Goal: Task Accomplishment & Management: Complete application form

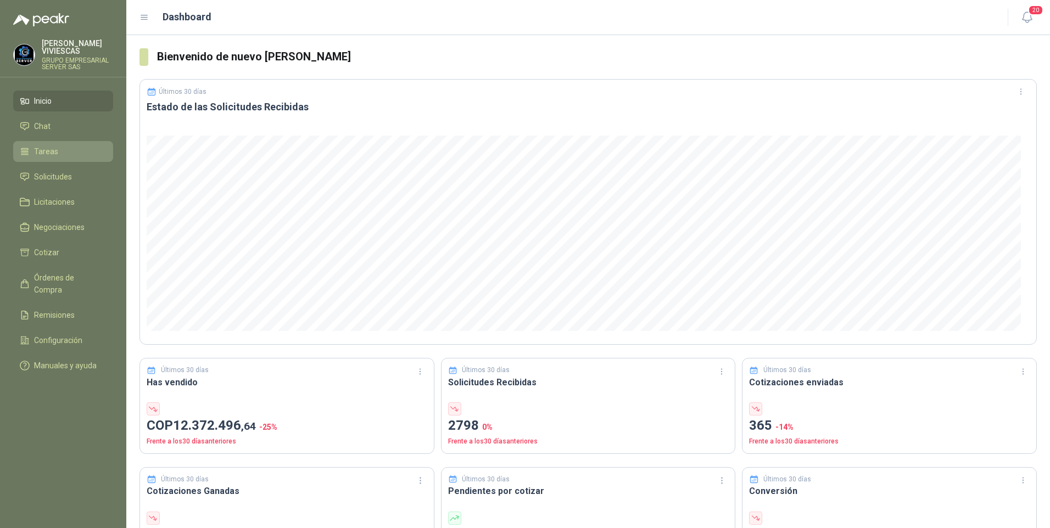
click at [45, 155] on span "Tareas" at bounding box center [46, 152] width 24 height 12
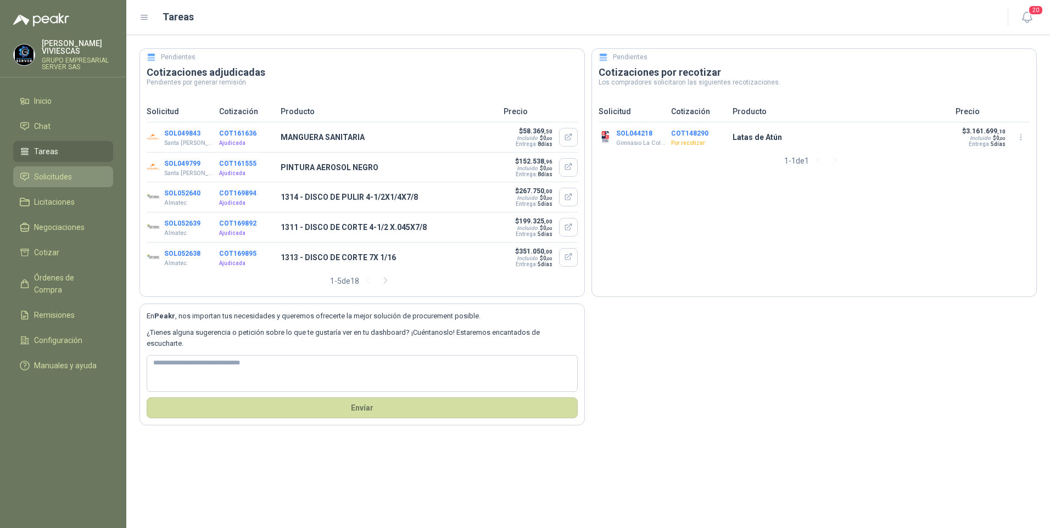
click at [55, 177] on span "Solicitudes" at bounding box center [53, 177] width 38 height 12
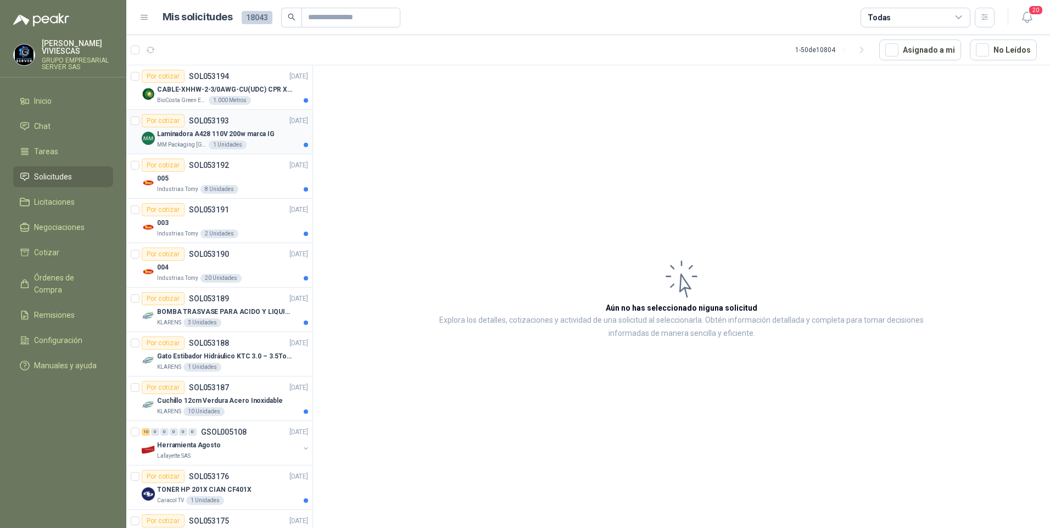
click at [195, 132] on p "Laminadora A428 110V 200w marca IG" at bounding box center [215, 134] width 117 height 10
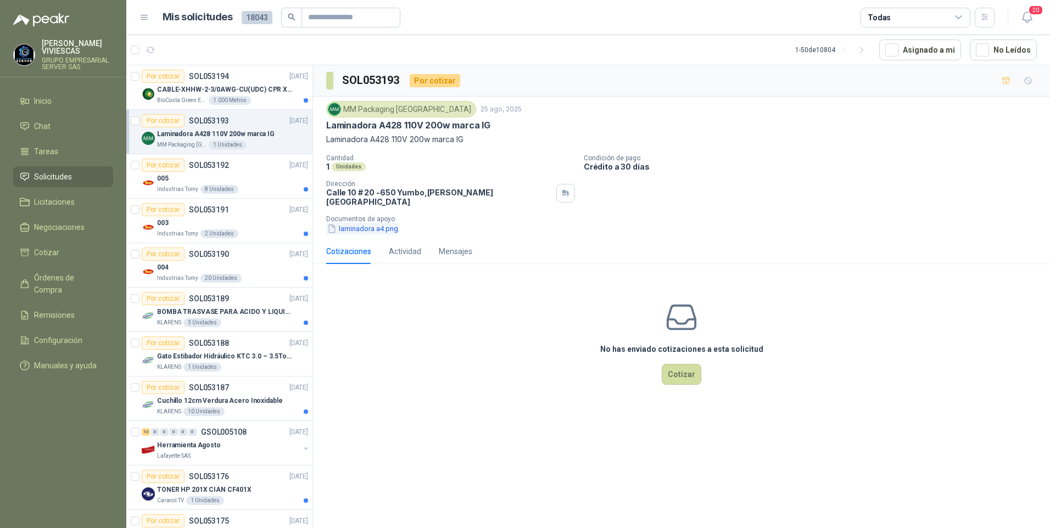
click at [368, 223] on button "laminadora a4.png" at bounding box center [362, 229] width 73 height 12
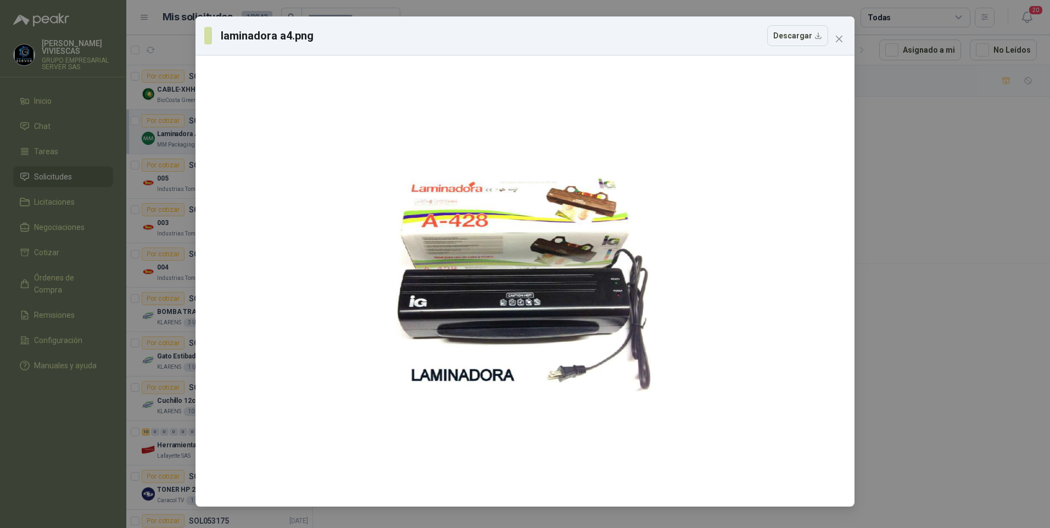
click at [46, 268] on div "laminadora a4.png Descargar" at bounding box center [525, 264] width 1050 height 528
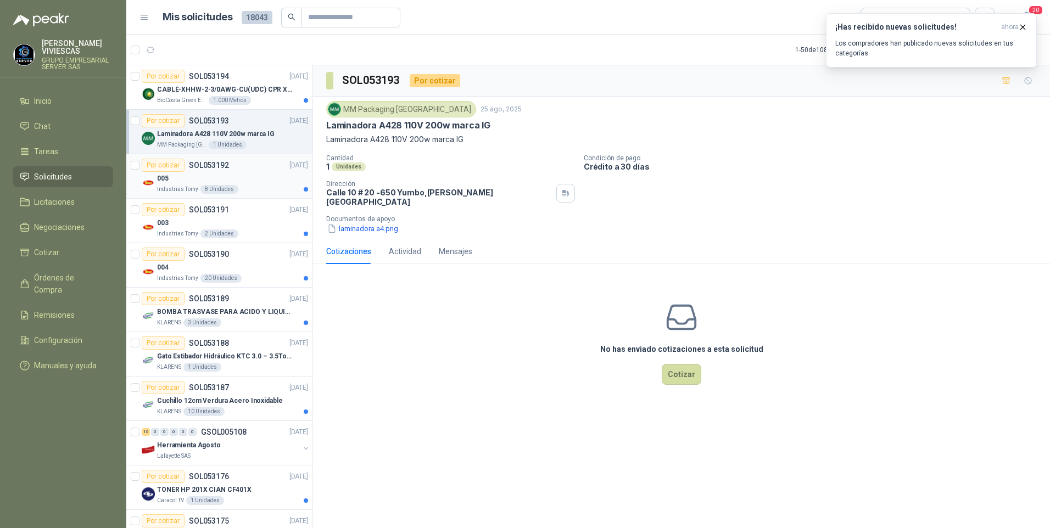
click at [187, 174] on div "005" at bounding box center [232, 178] width 151 height 13
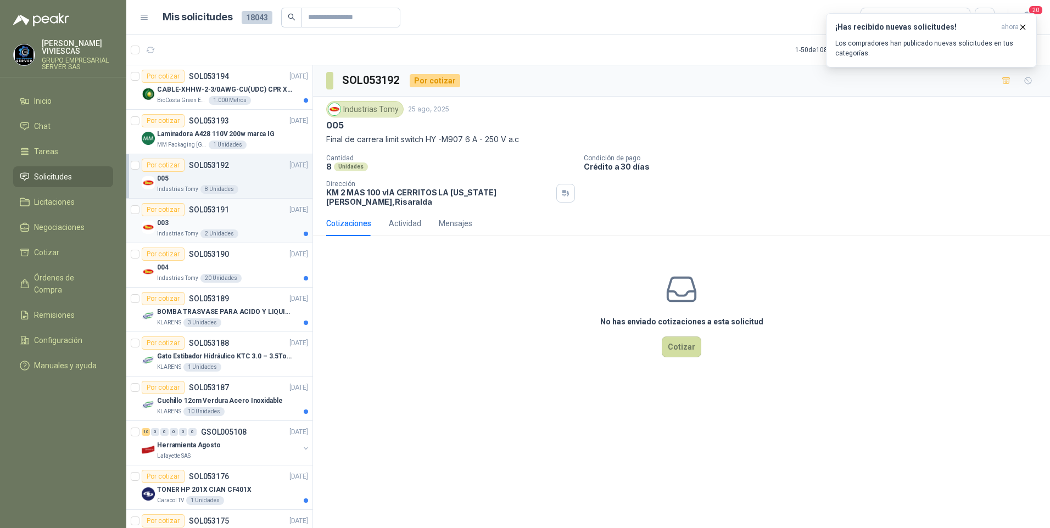
click at [183, 231] on p "Industrias Tomy" at bounding box center [177, 234] width 41 height 9
click at [178, 278] on p "Industrias Tomy" at bounding box center [177, 278] width 41 height 9
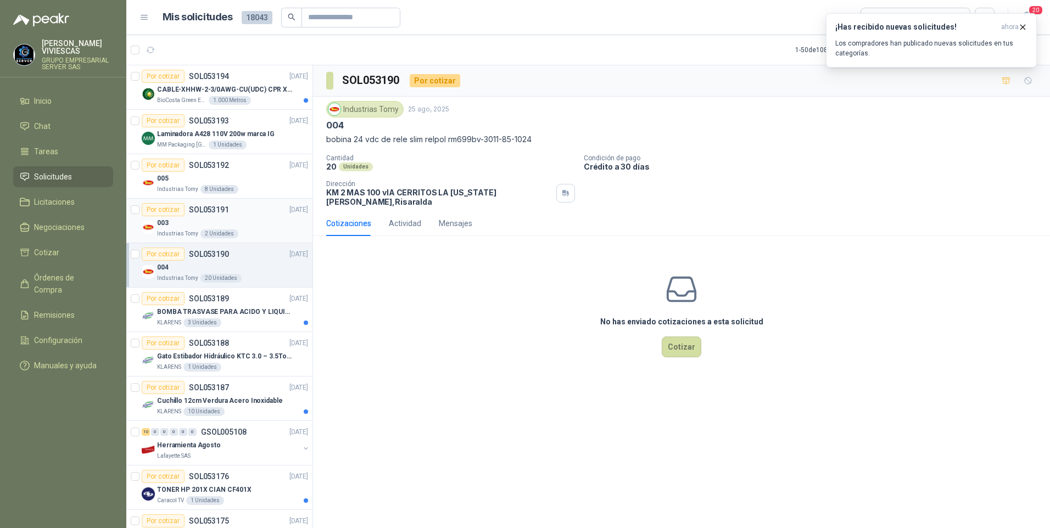
click at [179, 217] on div "003" at bounding box center [232, 222] width 151 height 13
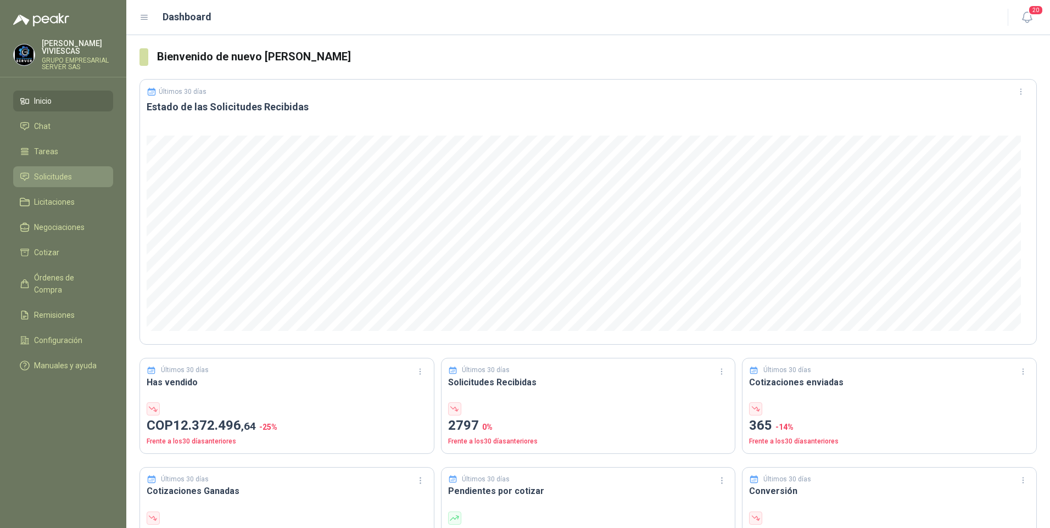
click at [53, 175] on span "Solicitudes" at bounding box center [53, 177] width 38 height 12
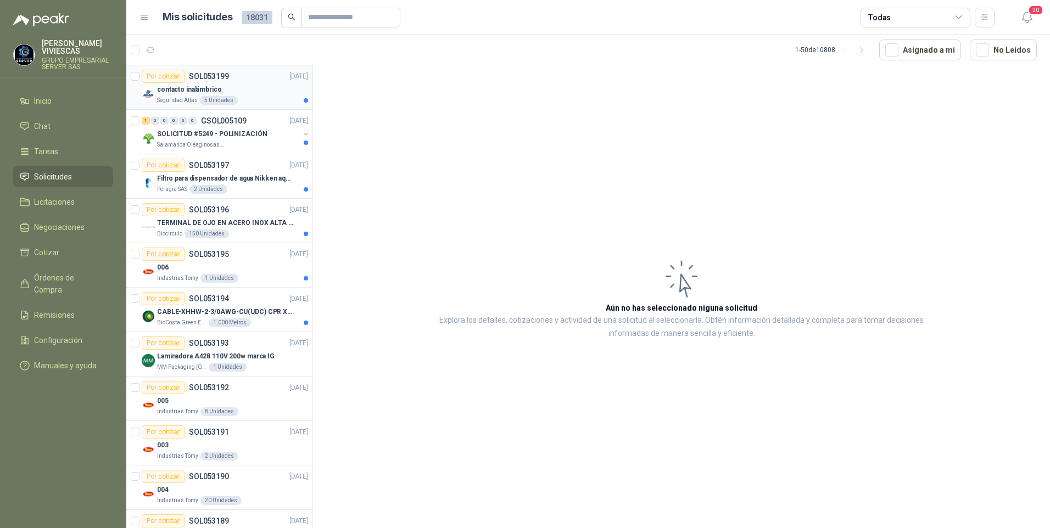
click at [193, 89] on p "contacto inalámbrico" at bounding box center [189, 90] width 65 height 10
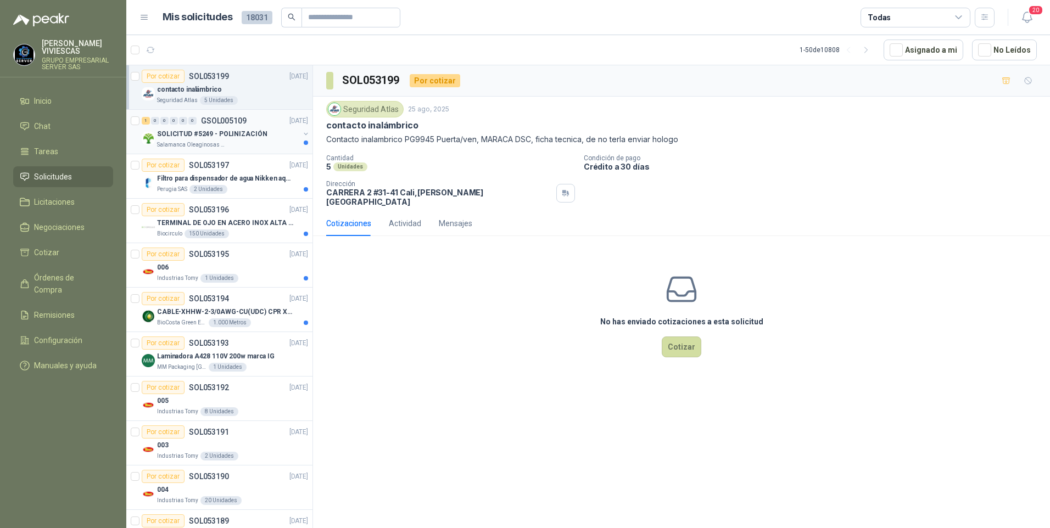
click at [228, 139] on div "SOLICITUD #5249 - POLINIZACIÓN" at bounding box center [228, 133] width 142 height 13
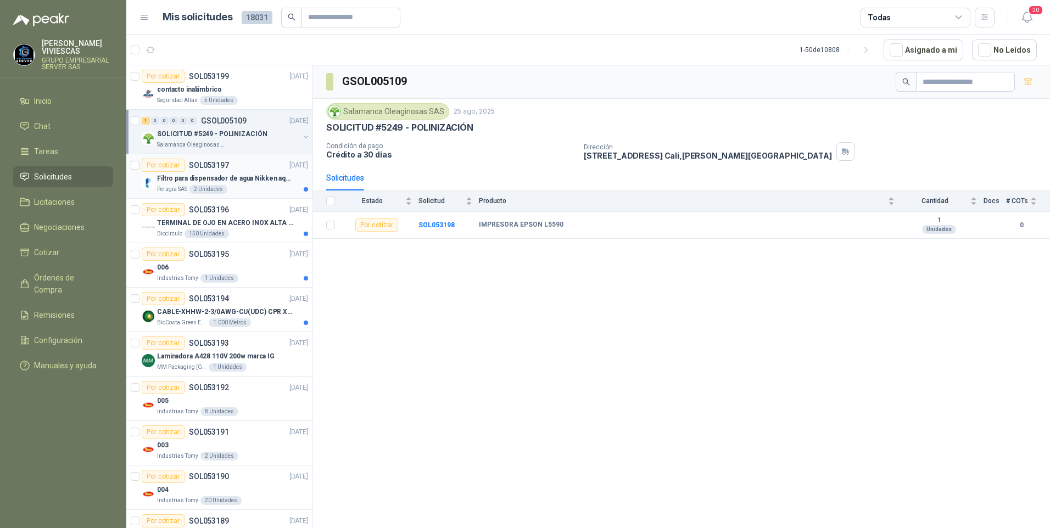
click at [183, 181] on p "Filtro para dispensador de agua Nikken aqua pour deluxe" at bounding box center [225, 179] width 137 height 10
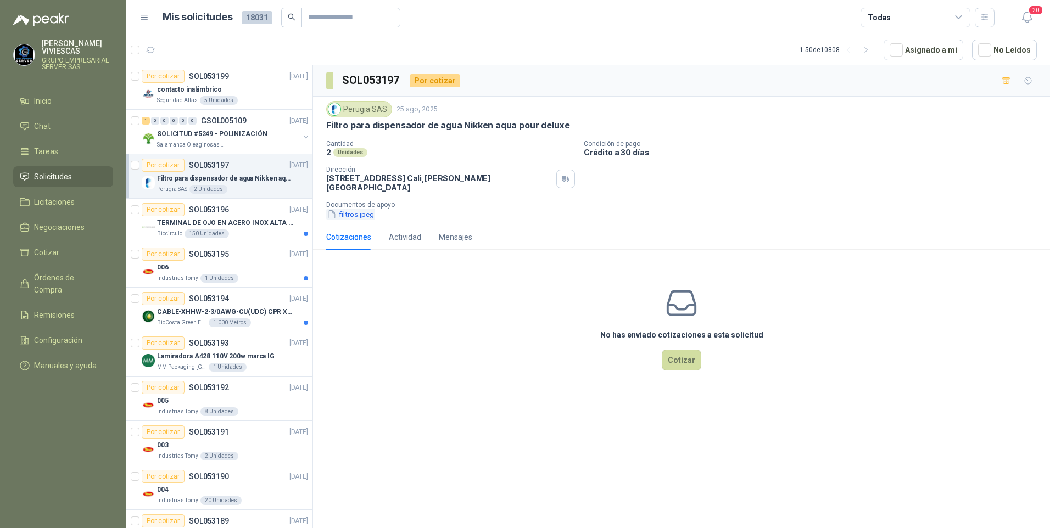
click at [352, 209] on button "filtros.jpeg" at bounding box center [350, 215] width 49 height 12
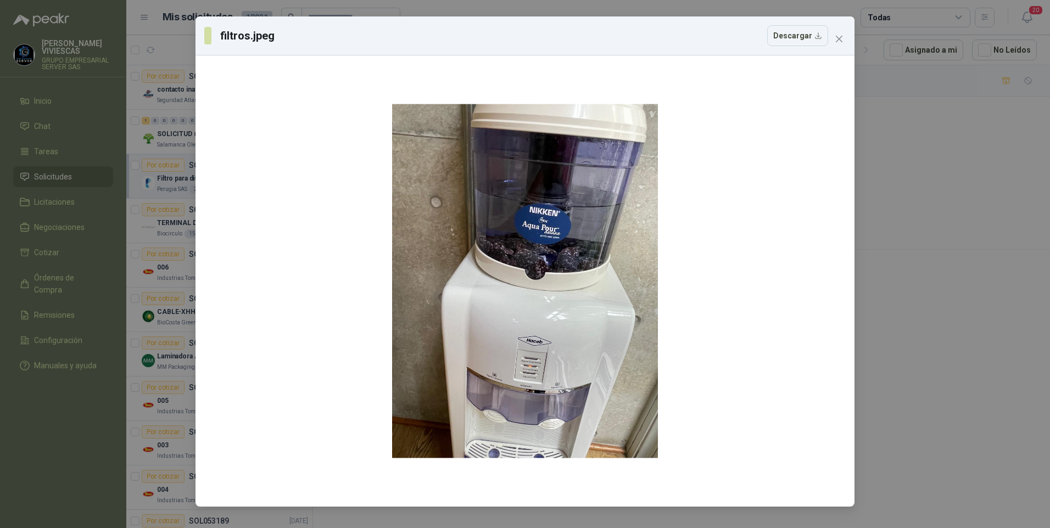
click at [966, 242] on div "filtros.jpeg Descargar" at bounding box center [525, 264] width 1050 height 528
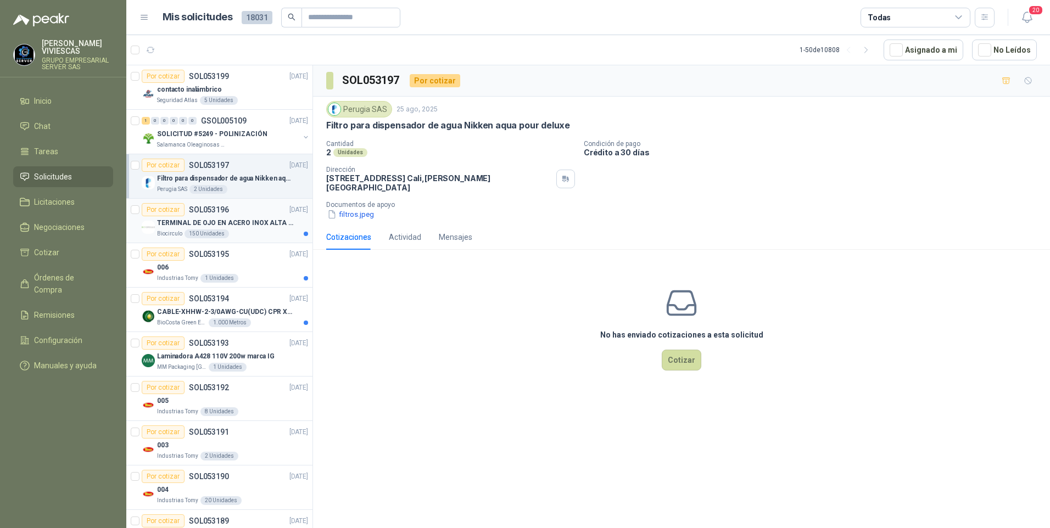
click at [171, 222] on p "TERMINAL DE OJO EN ACERO INOX ALTA EMPERATURA" at bounding box center [225, 223] width 137 height 10
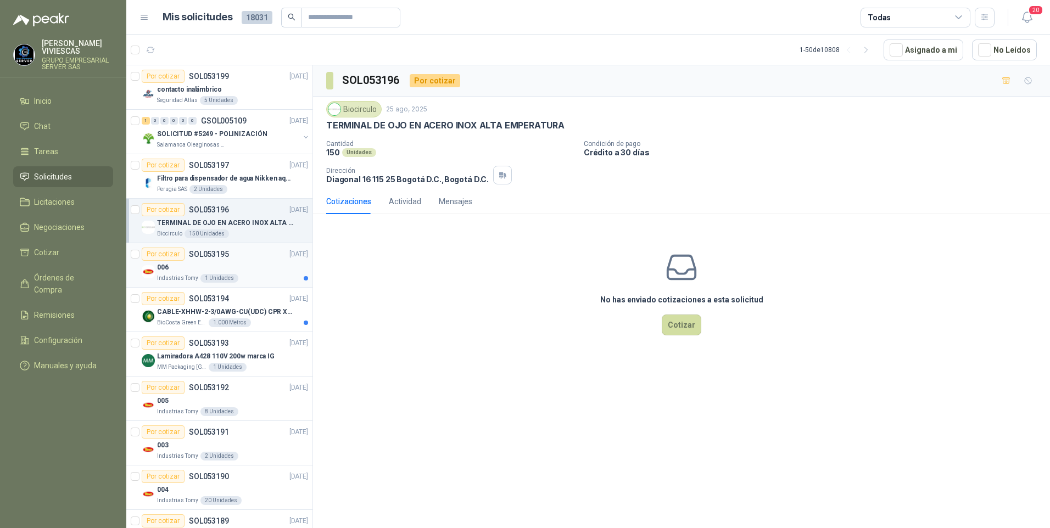
click at [184, 269] on div "006" at bounding box center [232, 267] width 151 height 13
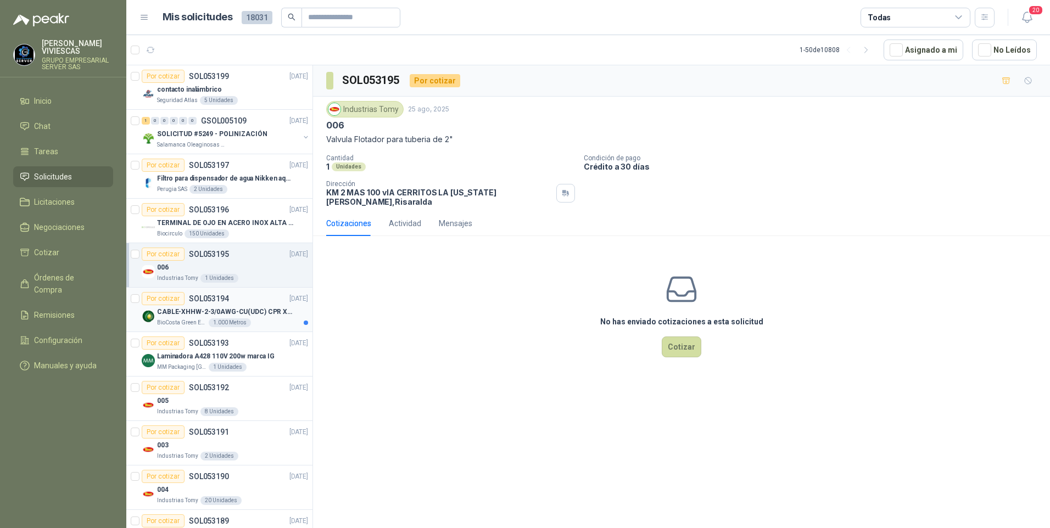
click at [180, 316] on p "CABLE-XHHW-2-3/0AWG-CU(UDC) CPR XLPE FR" at bounding box center [225, 312] width 137 height 10
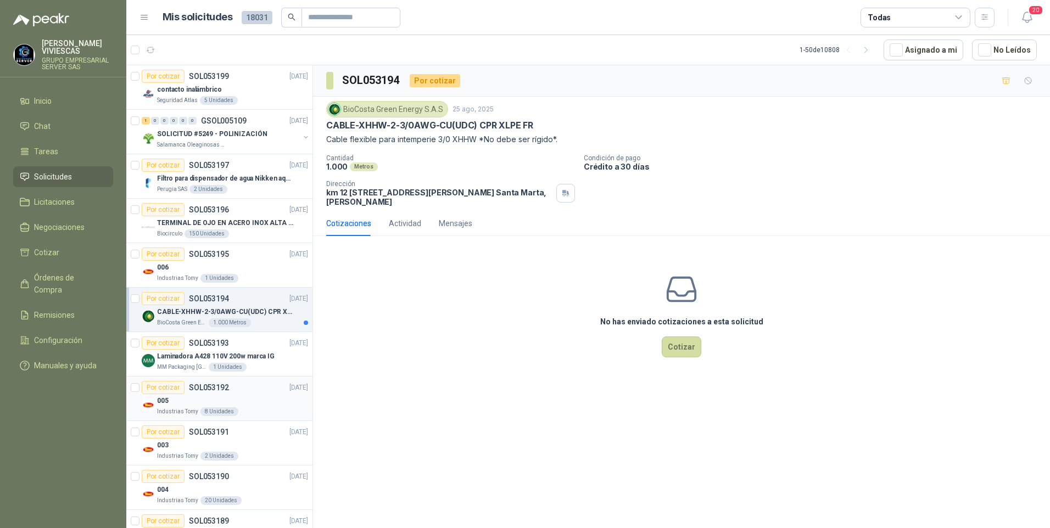
drag, startPoint x: 173, startPoint y: 357, endPoint x: 174, endPoint y: 379, distance: 22.0
click at [174, 357] on p "Laminadora A428 110V 200w marca IG" at bounding box center [215, 356] width 117 height 10
click at [174, 402] on div "005" at bounding box center [232, 400] width 151 height 13
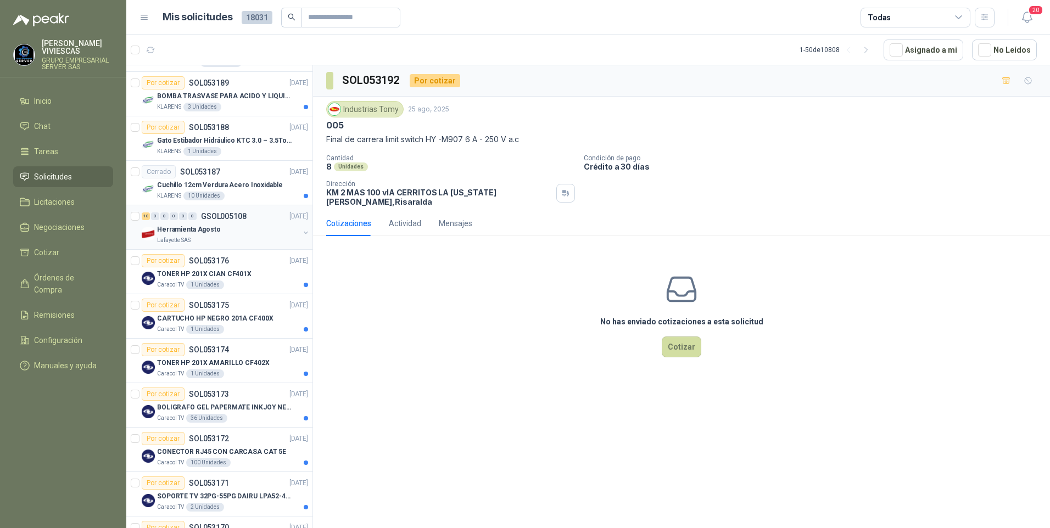
scroll to position [439, 0]
click at [243, 103] on div "KLARENS 3 Unidades" at bounding box center [232, 106] width 151 height 9
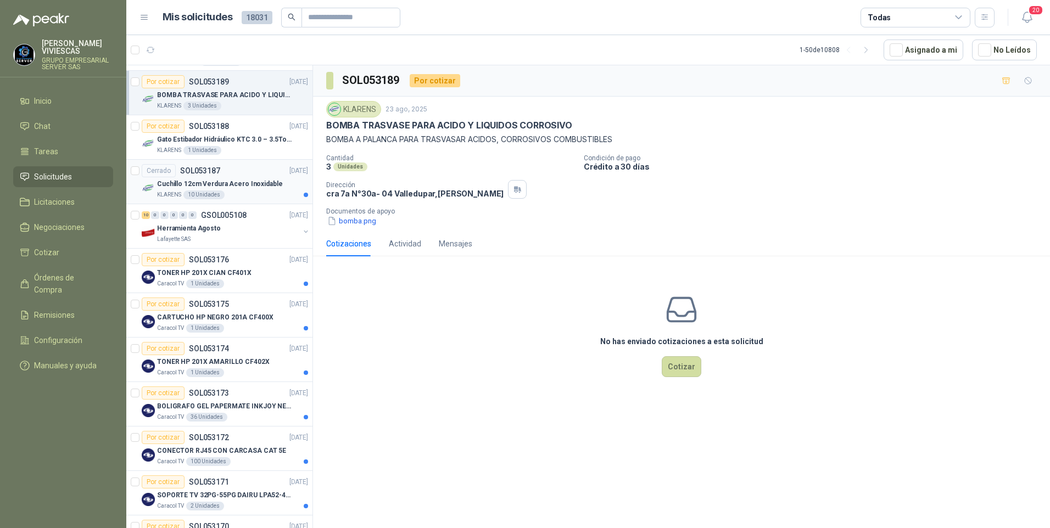
click at [240, 198] on div "KLARENS 10 Unidades" at bounding box center [232, 195] width 151 height 9
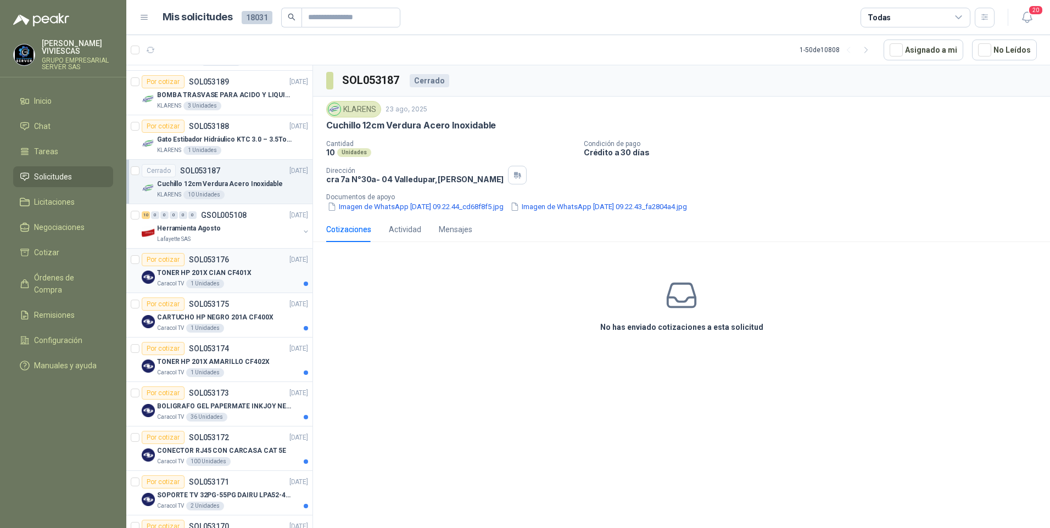
click at [265, 286] on div "Caracol TV 1 Unidades" at bounding box center [232, 283] width 151 height 9
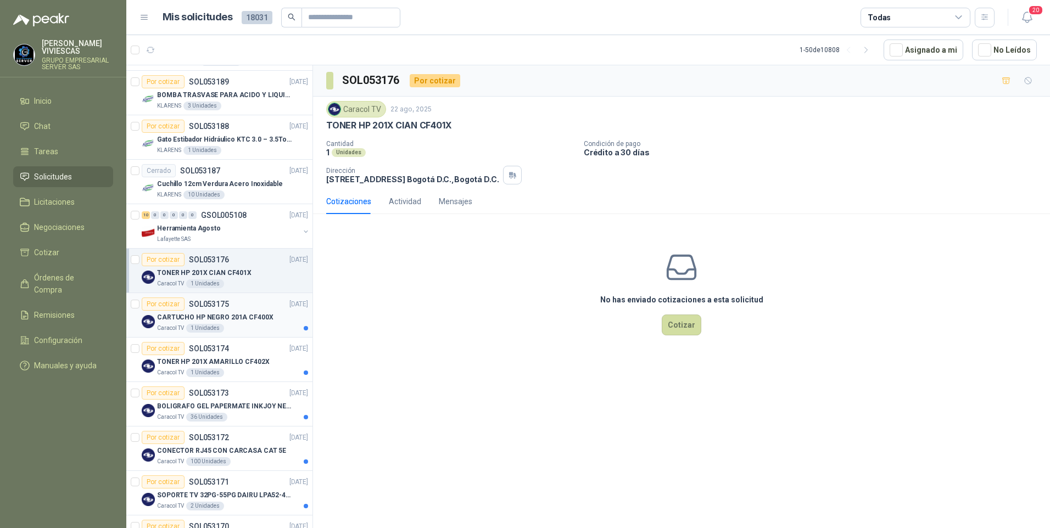
click at [259, 322] on p "CARTUCHO HP NEGRO 201A CF400X" at bounding box center [215, 317] width 116 height 10
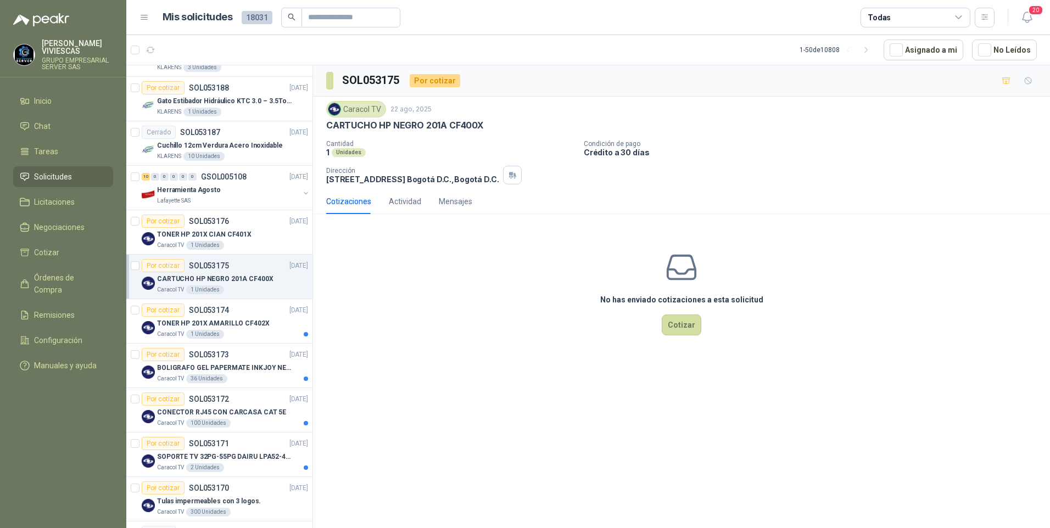
scroll to position [549, 0]
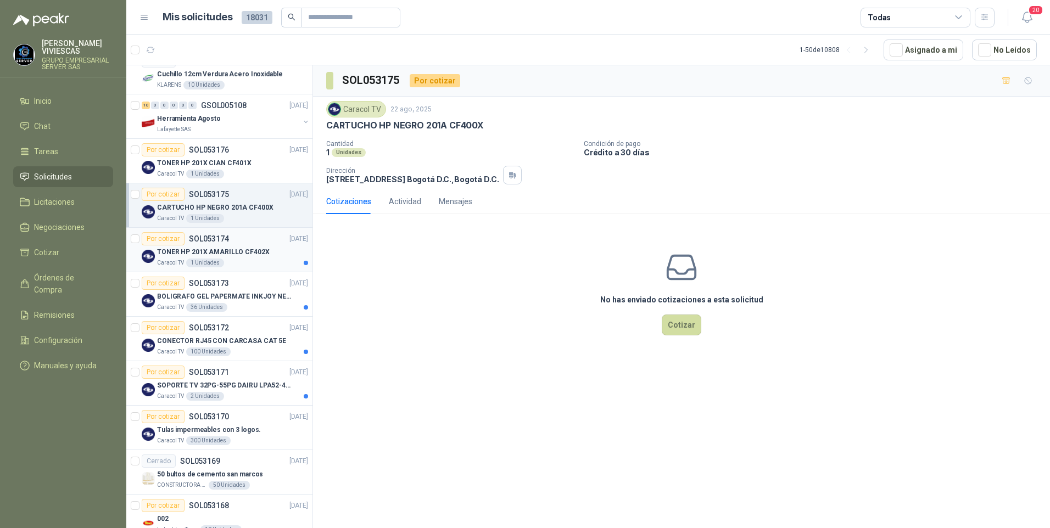
click at [275, 262] on div "Caracol TV 1 Unidades" at bounding box center [232, 263] width 151 height 9
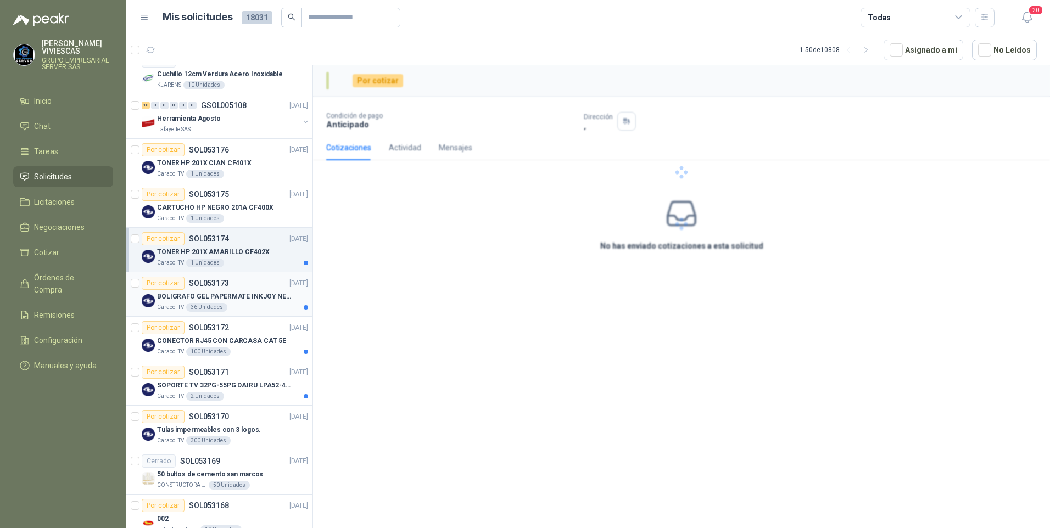
click at [257, 310] on div "Caracol TV 36 Unidades" at bounding box center [232, 307] width 151 height 9
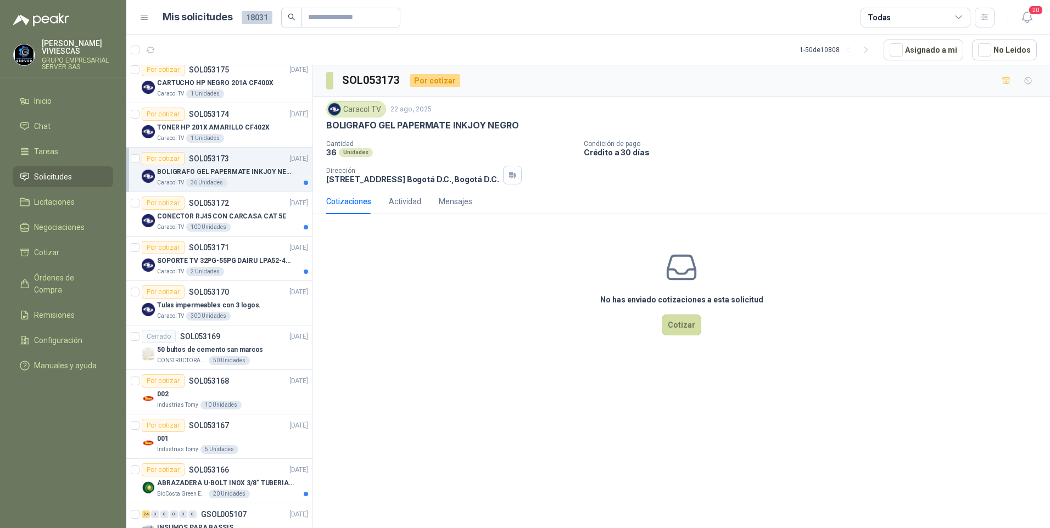
scroll to position [714, 0]
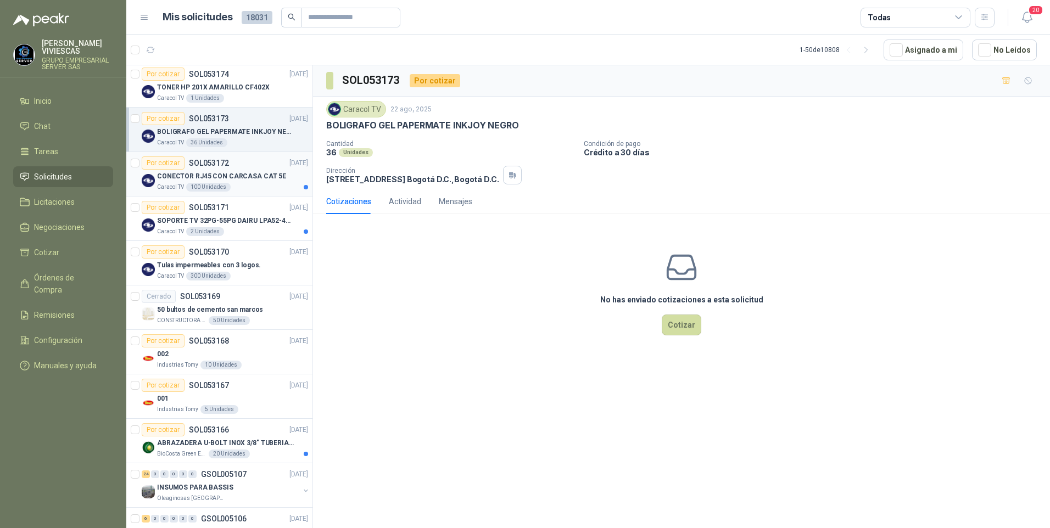
click at [261, 176] on p "CONECTOR RJ45 CON CARCASA CAT 5E" at bounding box center [221, 176] width 129 height 10
click at [268, 233] on div "Caracol TV 2 Unidades" at bounding box center [232, 231] width 151 height 9
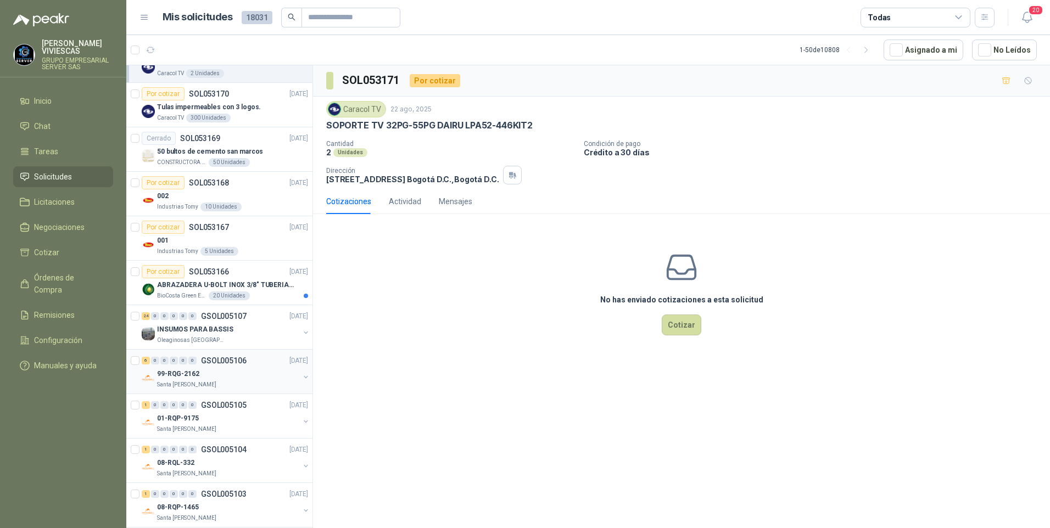
scroll to position [879, 0]
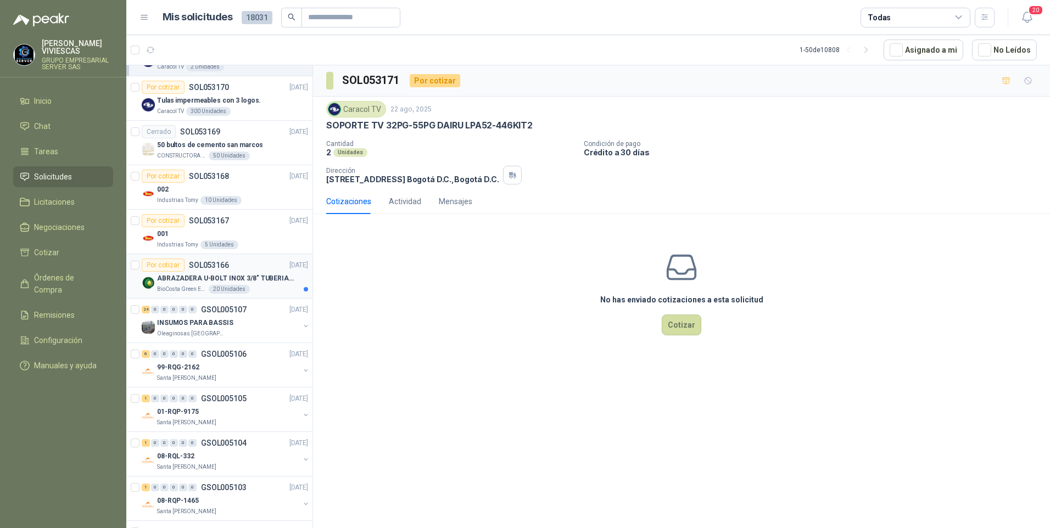
click at [255, 276] on p "ABRAZADERA U-BOLT INOX 3/8" TUBERIA 4"" at bounding box center [225, 278] width 137 height 10
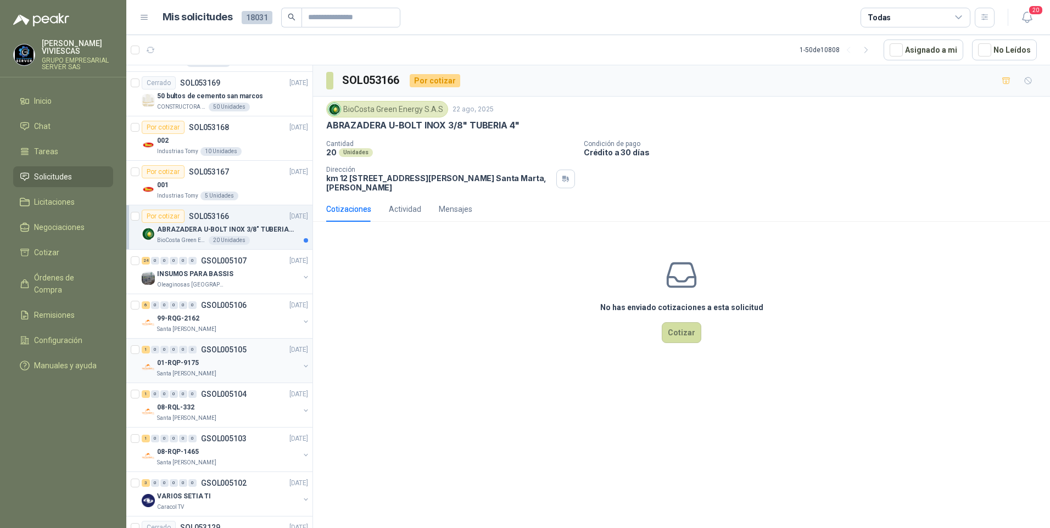
scroll to position [988, 0]
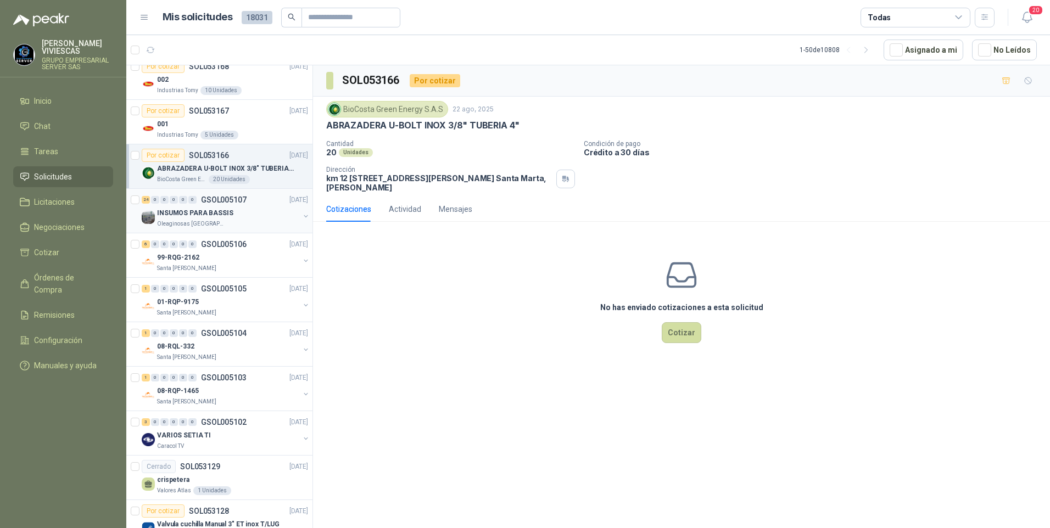
click at [214, 211] on p "INSUMOS PARA BASSIS" at bounding box center [195, 213] width 76 height 10
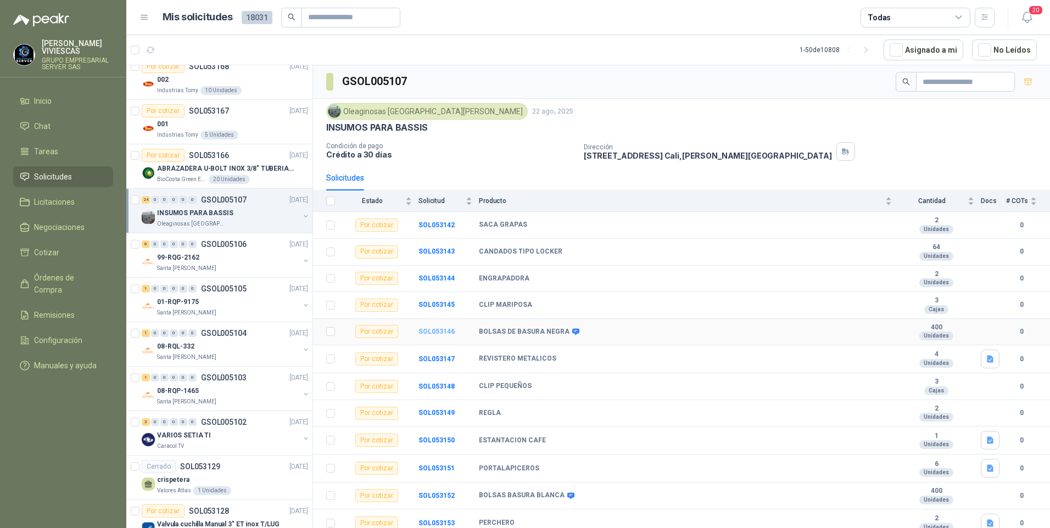
click at [427, 333] on b "SOL053146" at bounding box center [436, 332] width 36 height 8
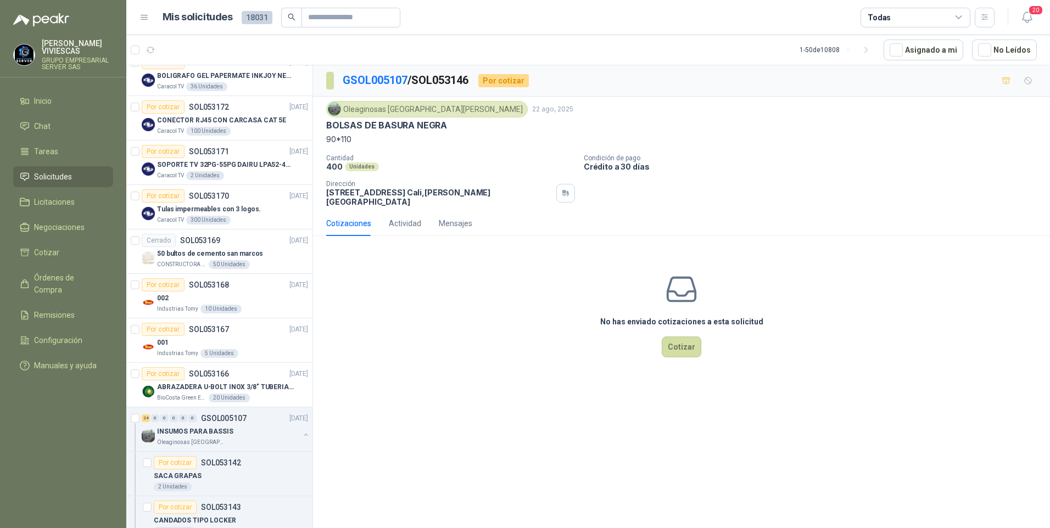
scroll to position [824, 0]
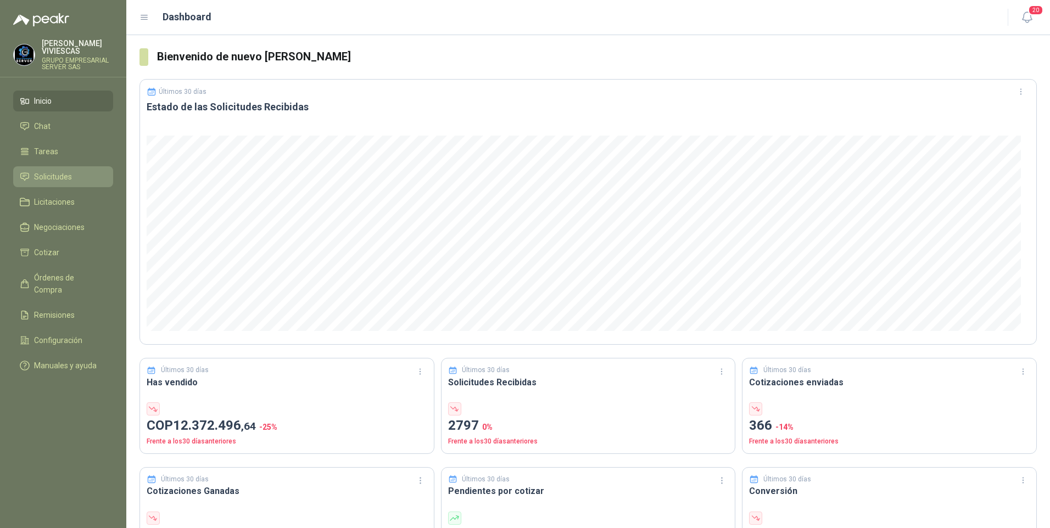
click at [46, 174] on span "Solicitudes" at bounding box center [53, 177] width 38 height 12
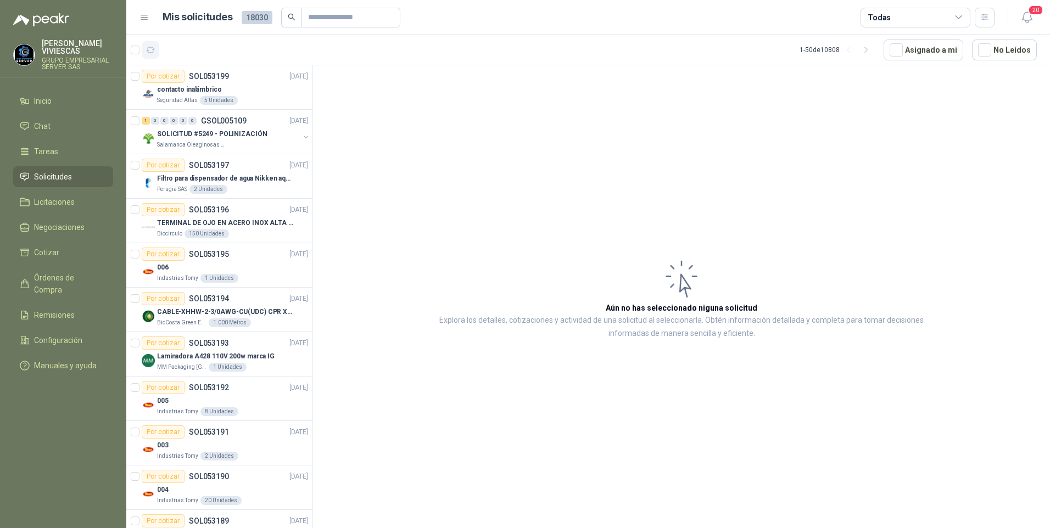
click at [151, 49] on icon "button" at bounding box center [150, 50] width 9 height 9
click at [200, 143] on p "Salamanca Oleaginosas SAS" at bounding box center [191, 145] width 69 height 9
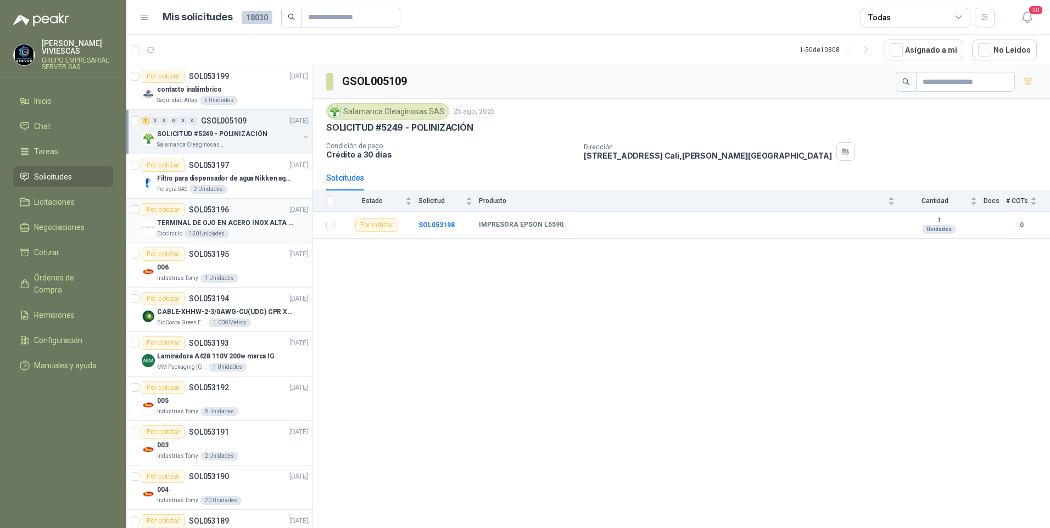
click at [232, 223] on p "TERMINAL DE OJO EN ACERO INOX ALTA EMPERATURA" at bounding box center [225, 223] width 137 height 10
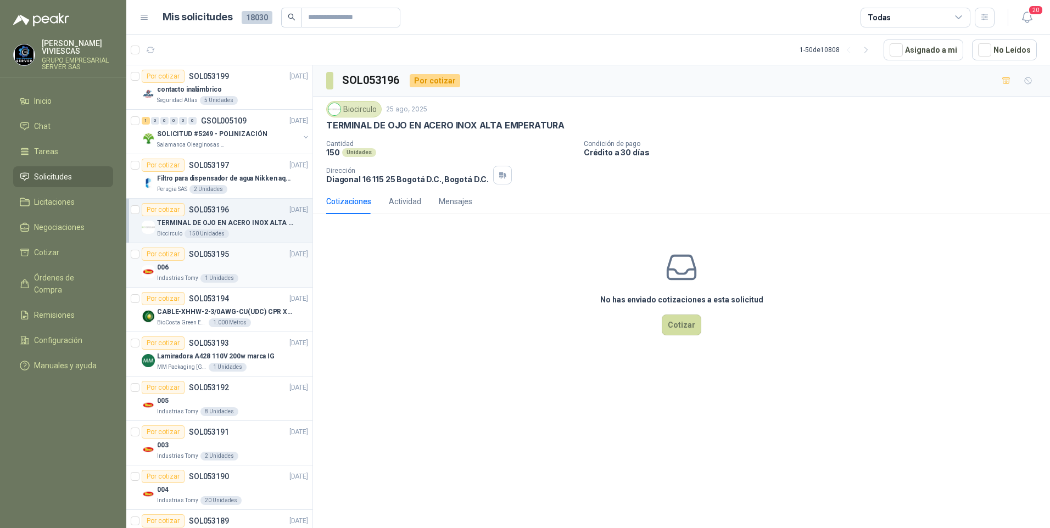
click at [232, 260] on div "Por cotizar SOL053195 25/08/25" at bounding box center [225, 254] width 166 height 13
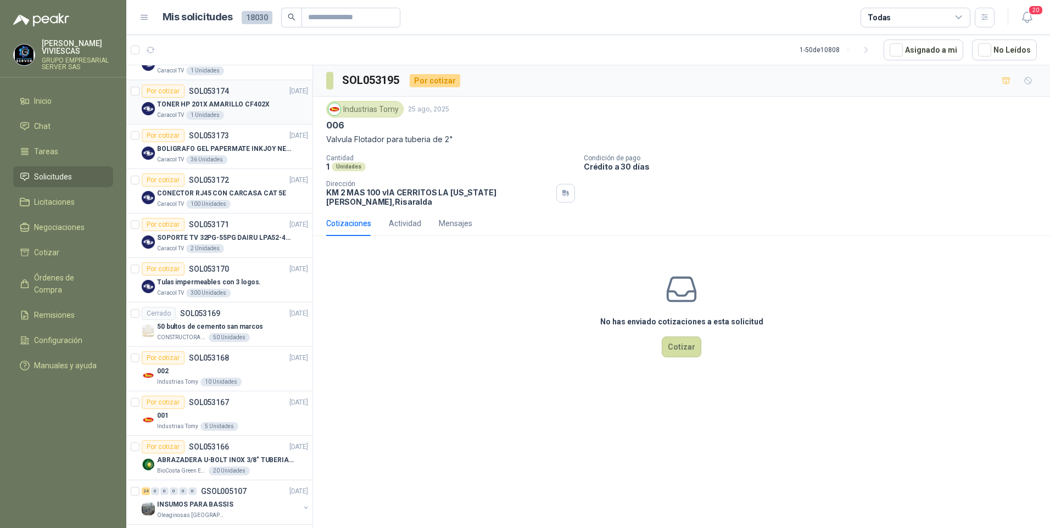
scroll to position [714, 0]
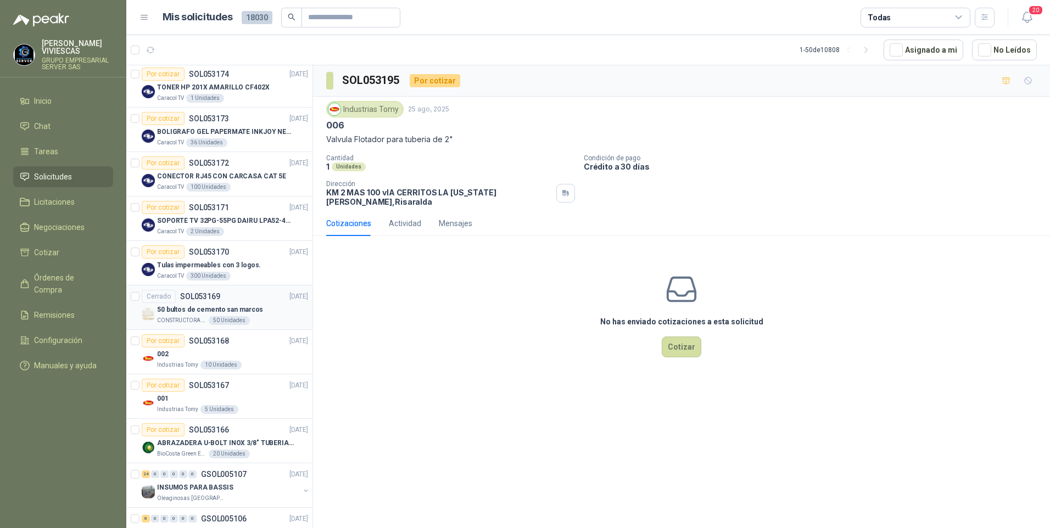
click at [182, 312] on p "50 bultos de cemento san marcos" at bounding box center [210, 310] width 106 height 10
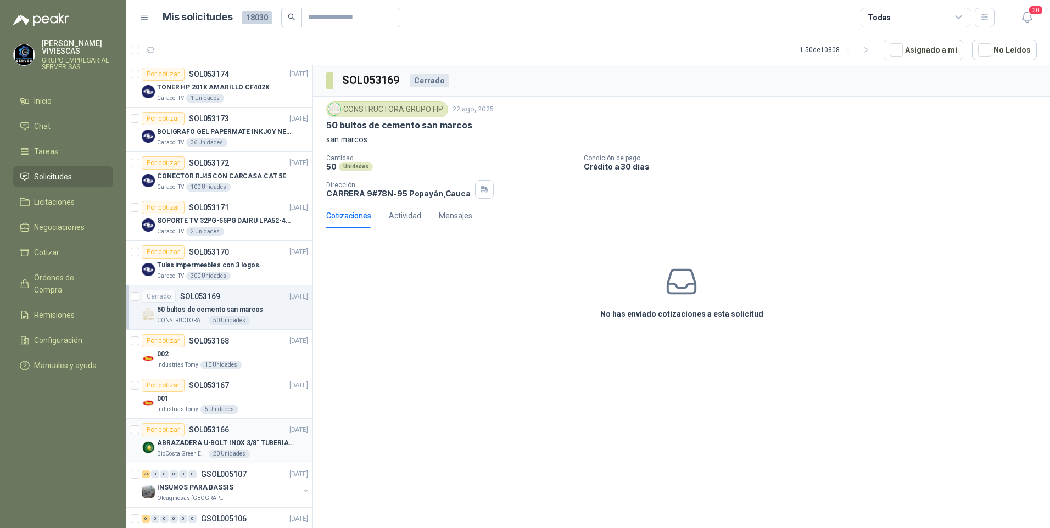
scroll to position [824, 0]
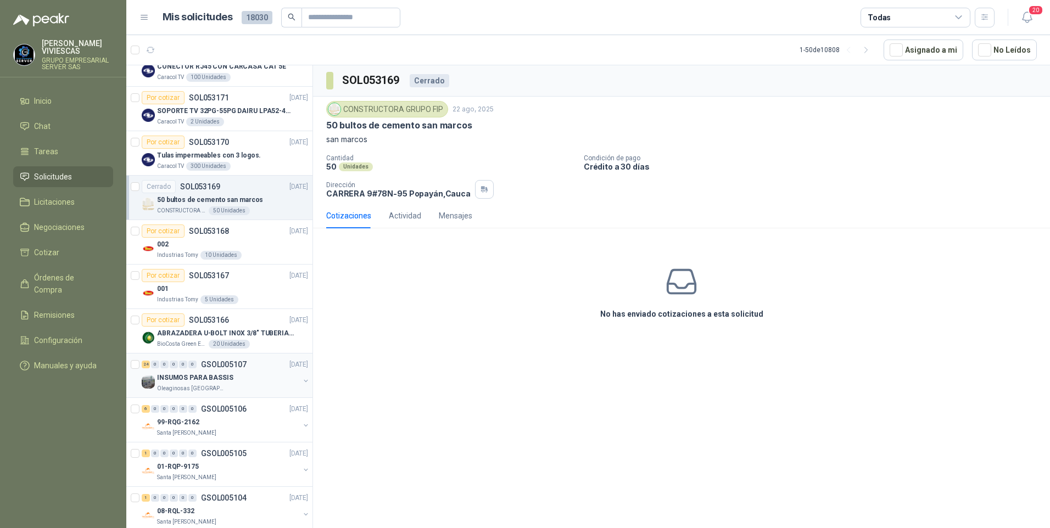
click at [187, 387] on p "Oleaginosas [GEOGRAPHIC_DATA][PERSON_NAME]" at bounding box center [191, 388] width 69 height 9
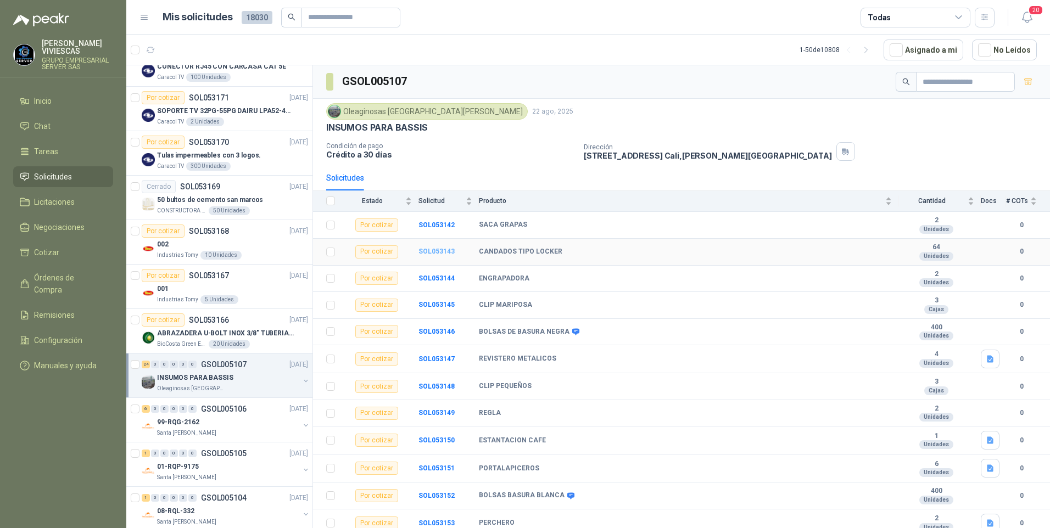
click at [436, 253] on b "SOL053143" at bounding box center [436, 252] width 36 height 8
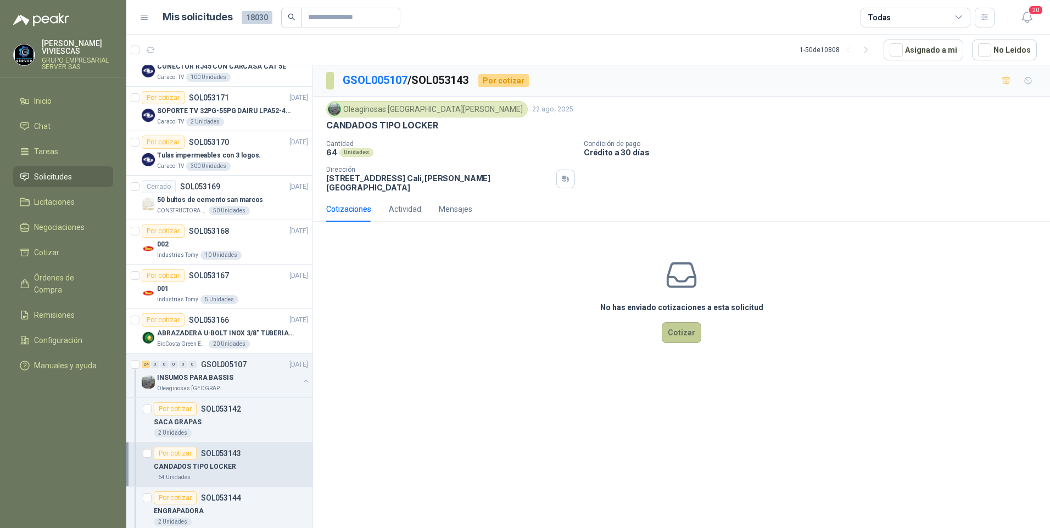
click at [681, 331] on button "Cotizar" at bounding box center [682, 332] width 40 height 21
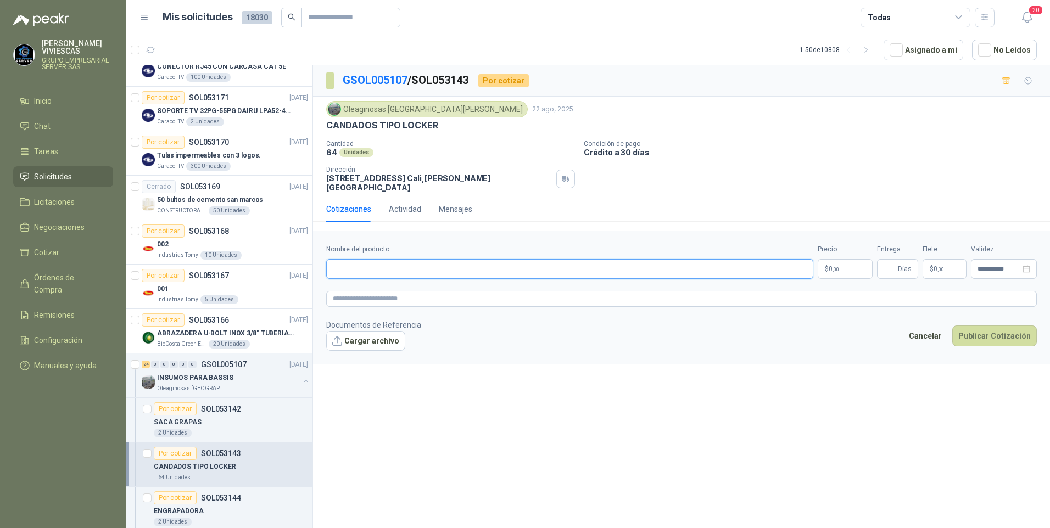
click at [368, 267] on input "Nombre del producto" at bounding box center [569, 269] width 487 height 20
type input "**********"
click at [835, 263] on body "RODRIGO VIVIESCAS GRUPO EMPRESARIAL SERVER SAS Inicio Chat Tareas Solicitudes L…" at bounding box center [525, 264] width 1050 height 528
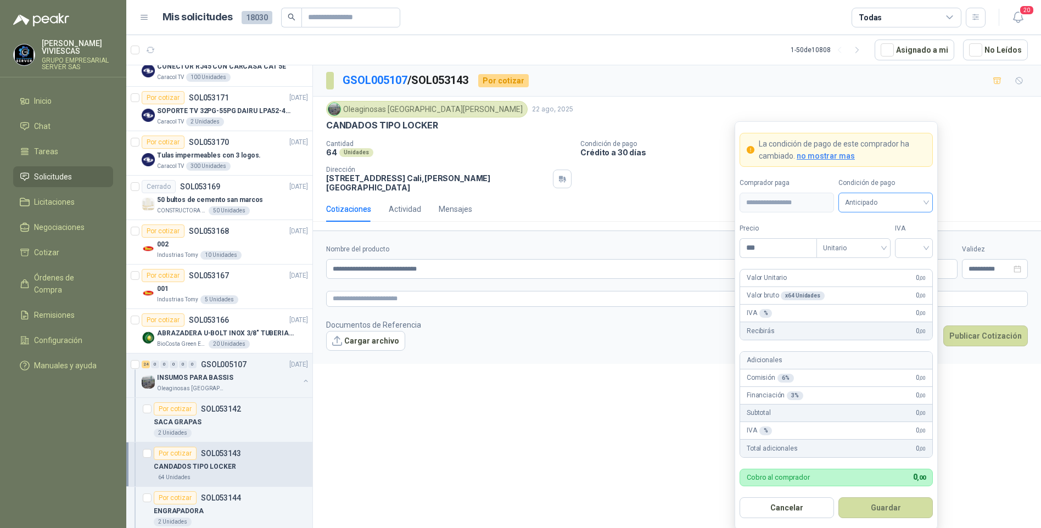
click at [870, 210] on span "Anticipado" at bounding box center [885, 202] width 81 height 16
drag, startPoint x: 873, startPoint y: 244, endPoint x: 815, endPoint y: 239, distance: 57.8
click at [871, 242] on div "Crédito a 30 días" at bounding box center [885, 243] width 77 height 12
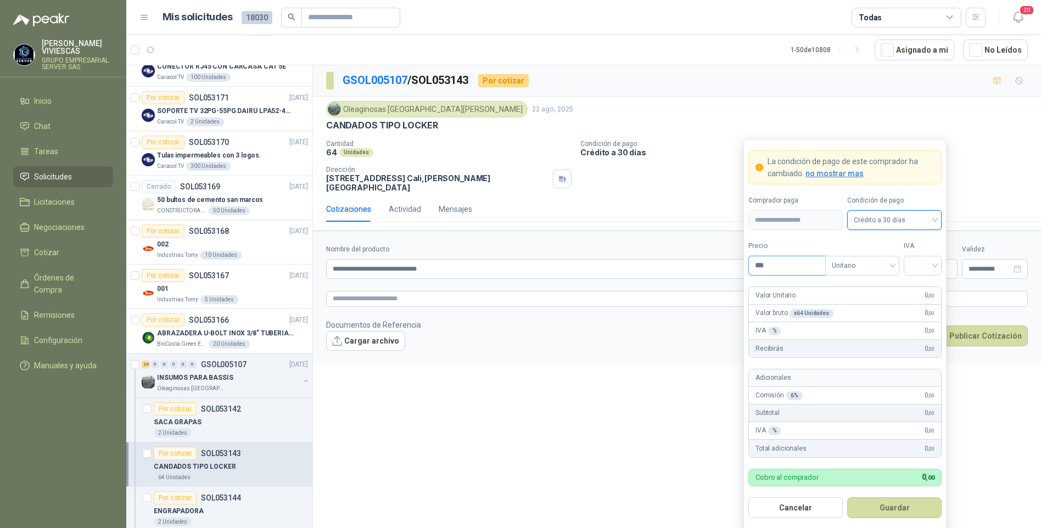
drag, startPoint x: 776, startPoint y: 267, endPoint x: 778, endPoint y: 250, distance: 17.7
click at [775, 267] on input "***" at bounding box center [787, 265] width 76 height 19
type input "*******"
click at [933, 270] on input "search" at bounding box center [922, 264] width 25 height 16
drag, startPoint x: 926, startPoint y: 289, endPoint x: 914, endPoint y: 297, distance: 15.1
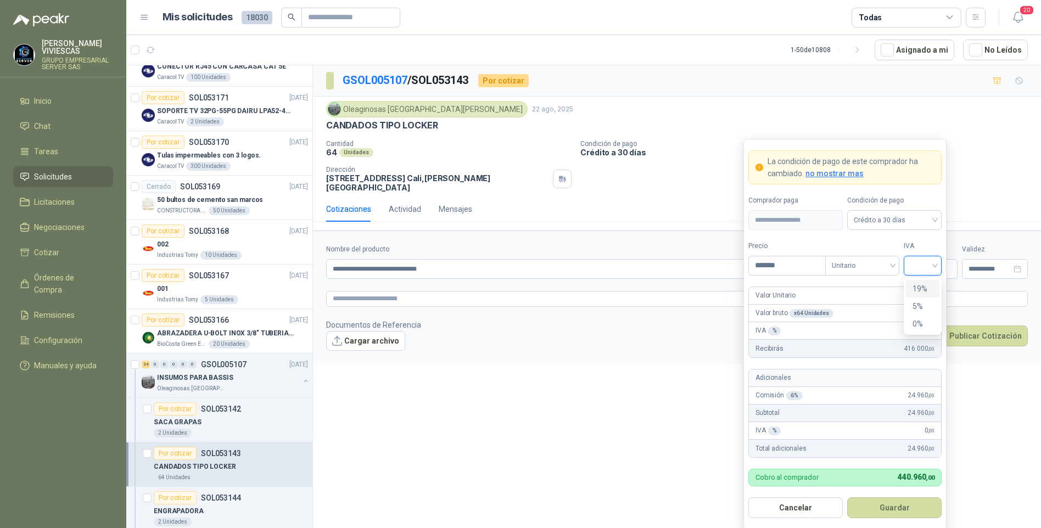
click at [925, 289] on div "19%" at bounding box center [923, 289] width 20 height 12
drag, startPoint x: 901, startPoint y: 517, endPoint x: 908, endPoint y: 506, distance: 12.8
click at [901, 515] on button "Guardar" at bounding box center [894, 507] width 94 height 21
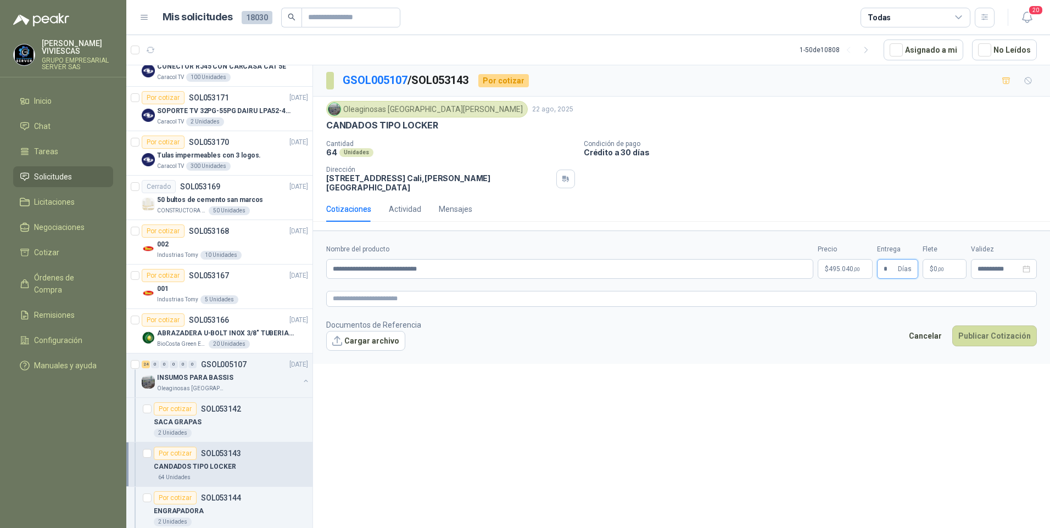
type input "*"
click at [344, 334] on button "Cargar archivo" at bounding box center [365, 341] width 79 height 20
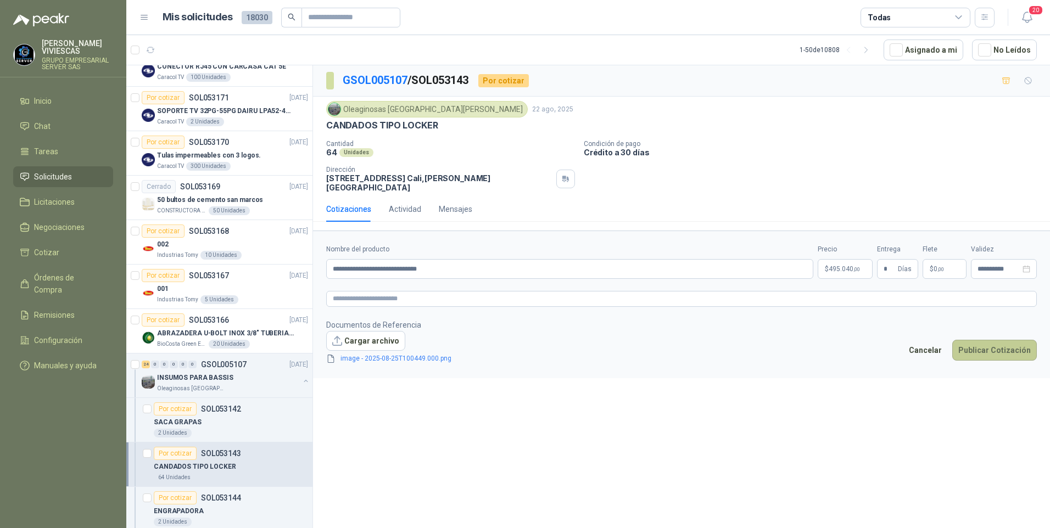
click at [1004, 340] on button "Publicar Cotización" at bounding box center [994, 350] width 85 height 21
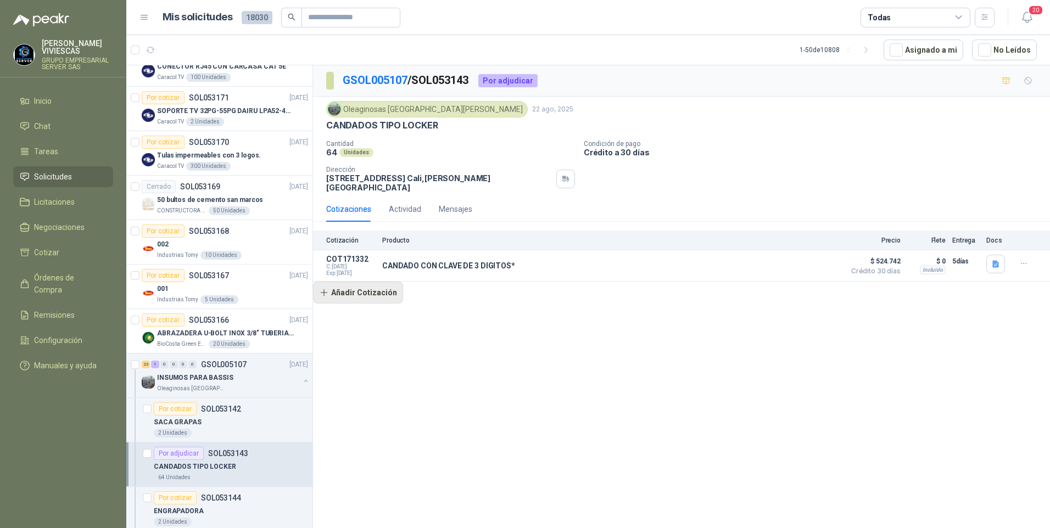
click at [336, 285] on button "Añadir Cotización" at bounding box center [358, 293] width 90 height 22
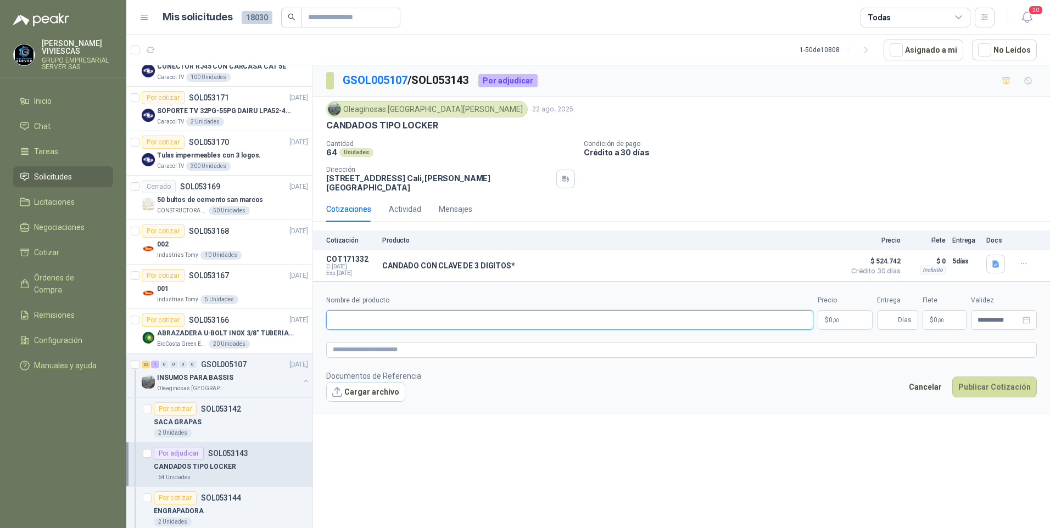
click at [354, 311] on input "Nombre del producto" at bounding box center [569, 320] width 487 height 20
type input "**********"
click at [841, 318] on p "$ 0 ,00" at bounding box center [845, 320] width 55 height 20
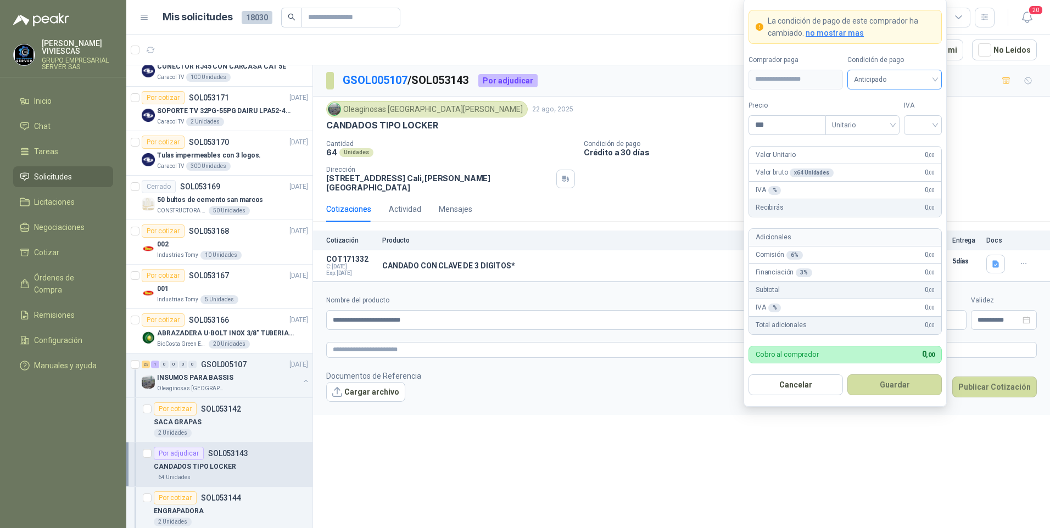
click at [858, 77] on span "Anticipado" at bounding box center [894, 79] width 81 height 16
click at [868, 116] on div "Crédito a 30 días" at bounding box center [894, 120] width 77 height 12
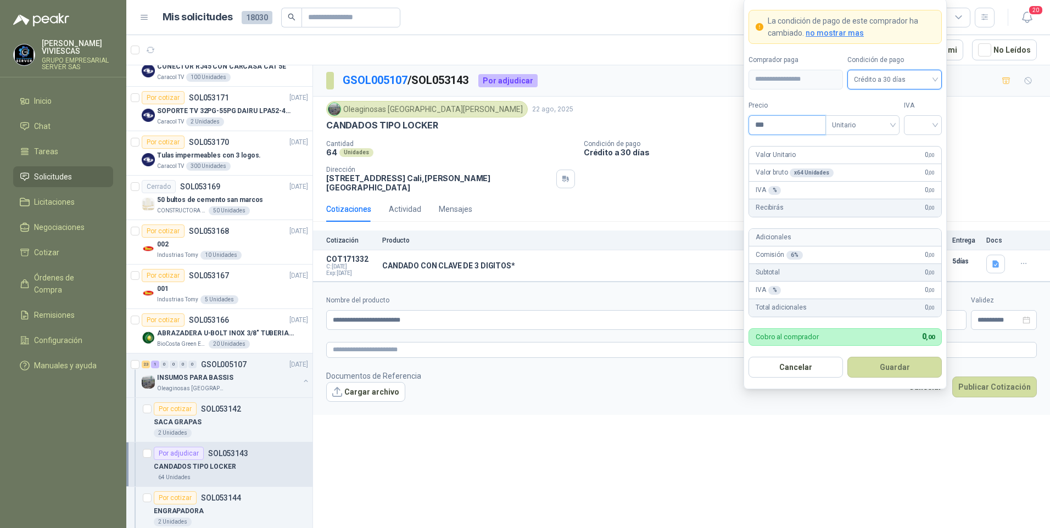
click at [784, 125] on input "***" at bounding box center [787, 125] width 76 height 19
type input "*******"
click at [933, 125] on input "search" at bounding box center [922, 124] width 25 height 16
click at [919, 144] on div "19%" at bounding box center [923, 148] width 20 height 12
click at [904, 370] on button "Guardar" at bounding box center [894, 367] width 94 height 21
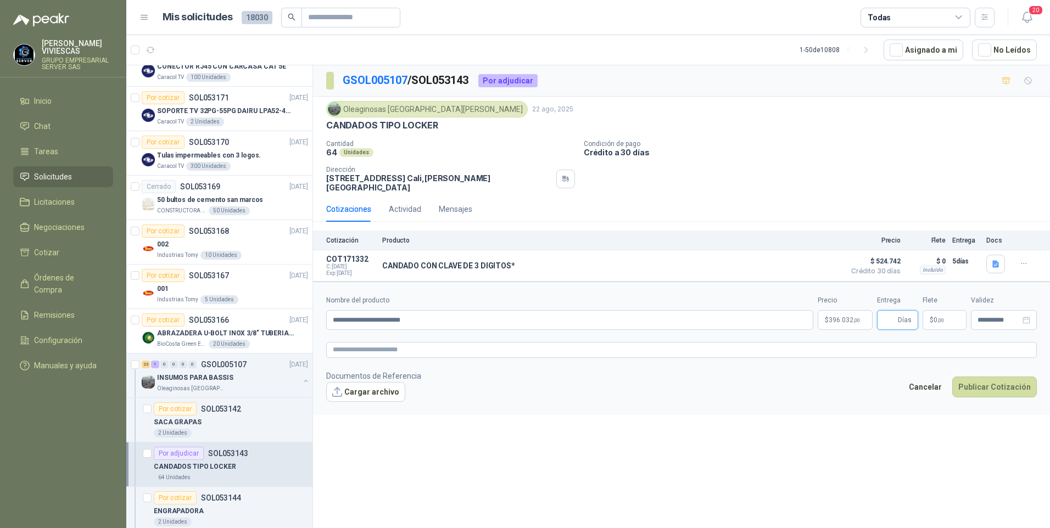
click at [893, 311] on input "Entrega" at bounding box center [889, 320] width 12 height 19
drag, startPoint x: 893, startPoint y: 304, endPoint x: 900, endPoint y: 314, distance: 11.8
click at [893, 311] on input "Entrega" at bounding box center [889, 320] width 12 height 19
drag, startPoint x: 896, startPoint y: 316, endPoint x: 902, endPoint y: 349, distance: 33.4
click at [896, 319] on input "Entrega" at bounding box center [889, 320] width 12 height 19
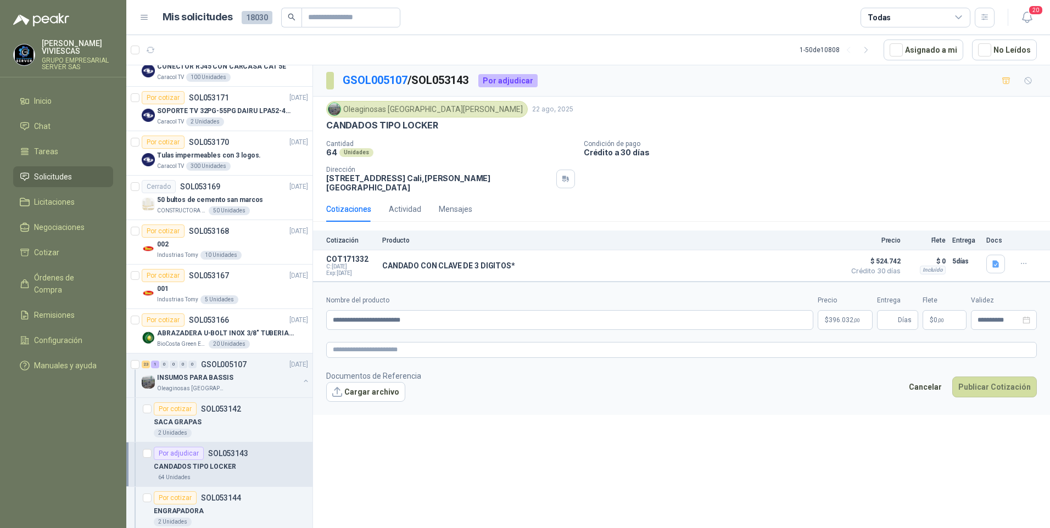
drag, startPoint x: 892, startPoint y: 421, endPoint x: 888, endPoint y: 363, distance: 57.7
click at [892, 416] on div "**********" at bounding box center [681, 298] width 737 height 467
click at [885, 311] on input "Entrega" at bounding box center [889, 320] width 12 height 19
click at [910, 445] on div "**********" at bounding box center [681, 298] width 737 height 467
click at [893, 313] on input "Entrega" at bounding box center [889, 320] width 12 height 19
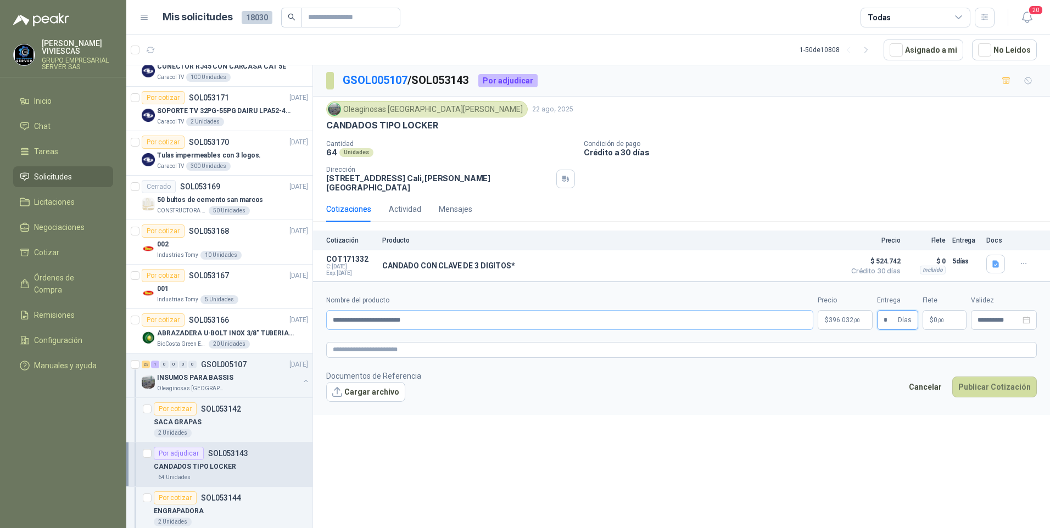
type input "*"
click at [526, 315] on input "**********" at bounding box center [569, 320] width 487 height 20
click at [698, 342] on textarea at bounding box center [681, 350] width 710 height 16
click at [357, 393] on button "Cargar archivo" at bounding box center [365, 392] width 79 height 20
click at [374, 390] on button "Cargar archivo" at bounding box center [365, 392] width 79 height 20
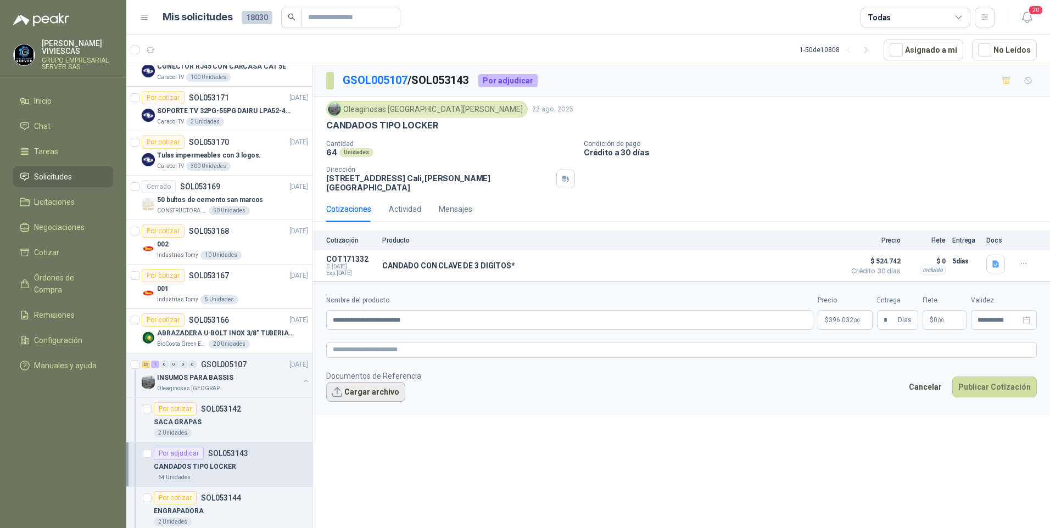
click at [370, 384] on button "Cargar archivo" at bounding box center [365, 392] width 79 height 20
click at [427, 314] on input "**********" at bounding box center [569, 320] width 487 height 20
type input "**********"
click at [371, 405] on link "image - 2025-08-25T100926.457.png" at bounding box center [396, 410] width 120 height 10
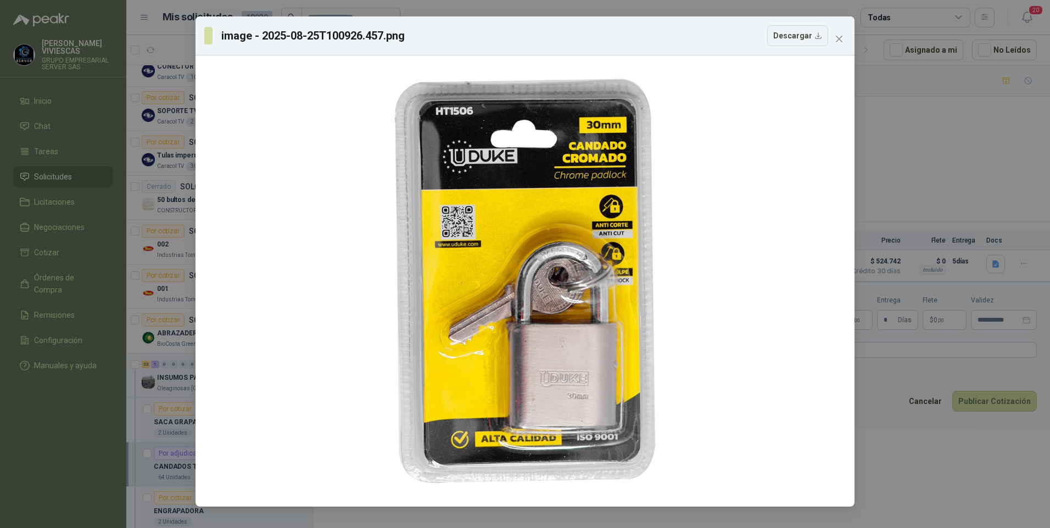
click at [978, 457] on div "image - 2025-08-25T100926.457.png Descargar" at bounding box center [525, 264] width 1050 height 528
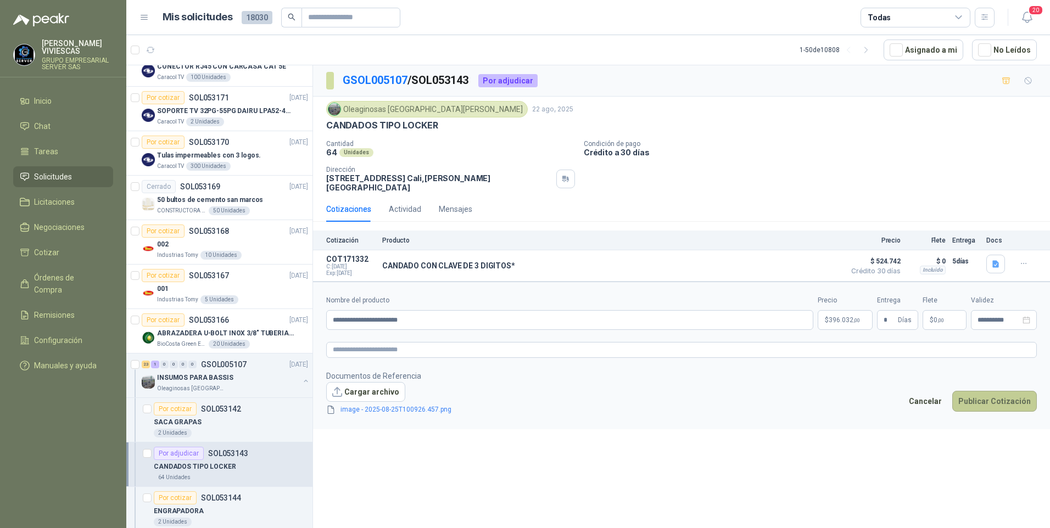
click at [1008, 391] on button "Publicar Cotización" at bounding box center [994, 401] width 85 height 21
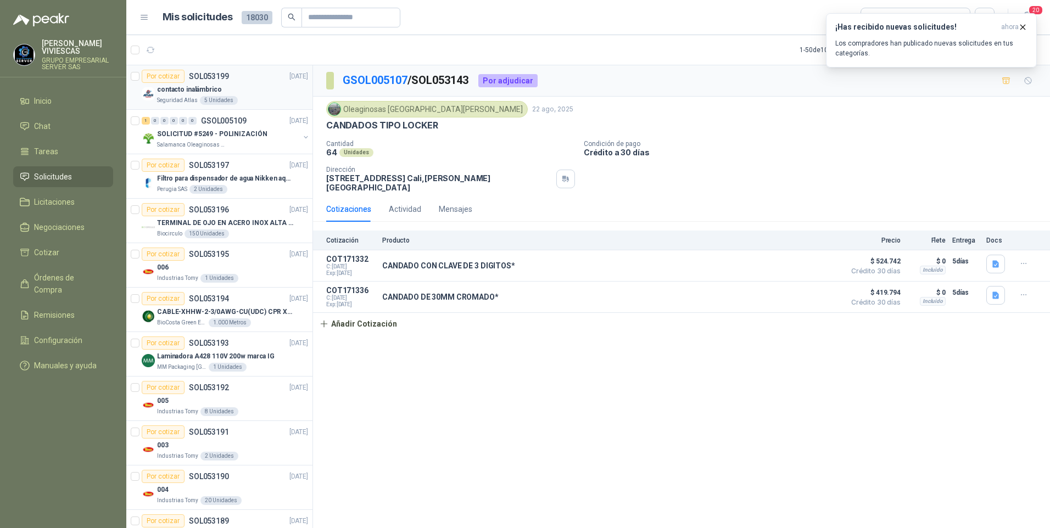
click at [177, 88] on p "contacto inalámbrico" at bounding box center [189, 90] width 65 height 10
